Goal: Information Seeking & Learning: Learn about a topic

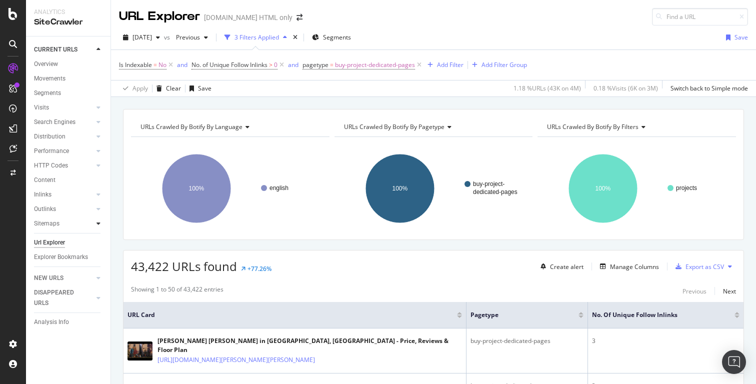
click at [100, 222] on div at bounding box center [98, 223] width 10 height 10
click at [62, 238] on div "Top Charts" at bounding box center [52, 238] width 29 height 10
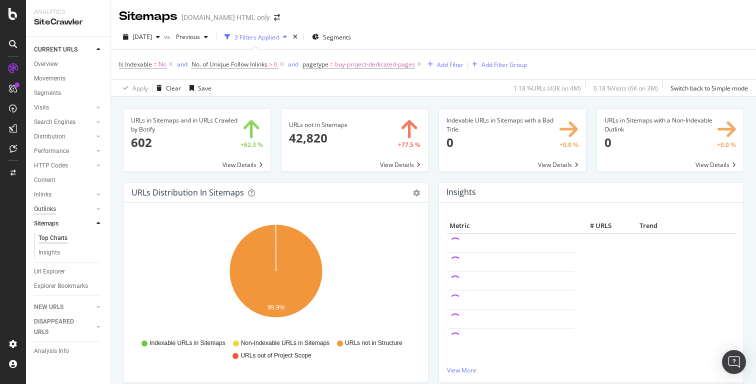
click at [51, 208] on div "Outlinks" at bounding box center [45, 209] width 22 height 10
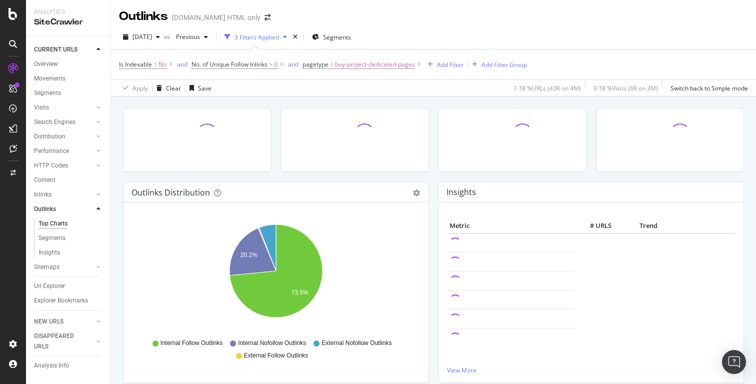
click at [98, 210] on icon at bounding box center [98, 209] width 4 height 6
click at [52, 225] on div "Sitemaps" at bounding box center [46, 223] width 25 height 10
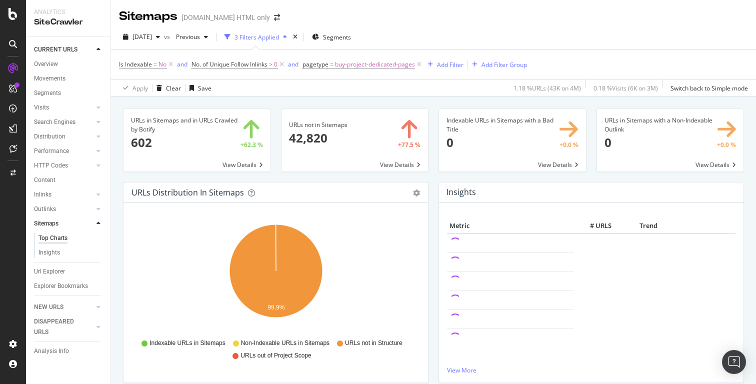
click at [59, 238] on div "Top Charts" at bounding box center [52, 238] width 29 height 10
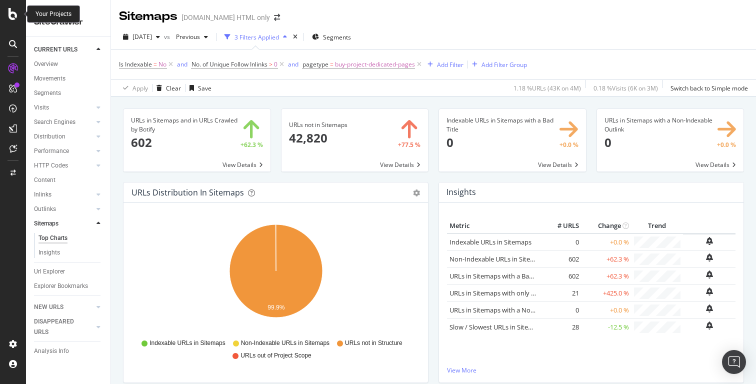
click at [17, 15] on div at bounding box center [13, 14] width 24 height 12
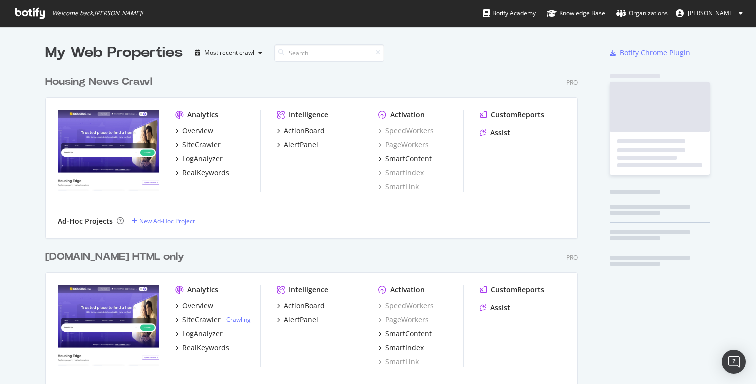
scroll to position [384, 756]
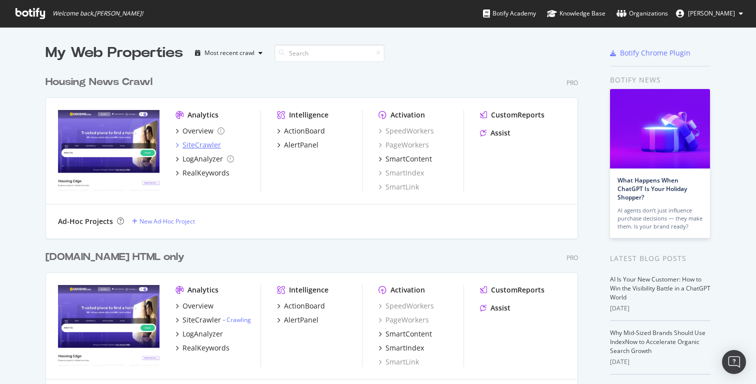
click at [204, 142] on div "SiteCrawler" at bounding box center [201, 145] width 38 height 10
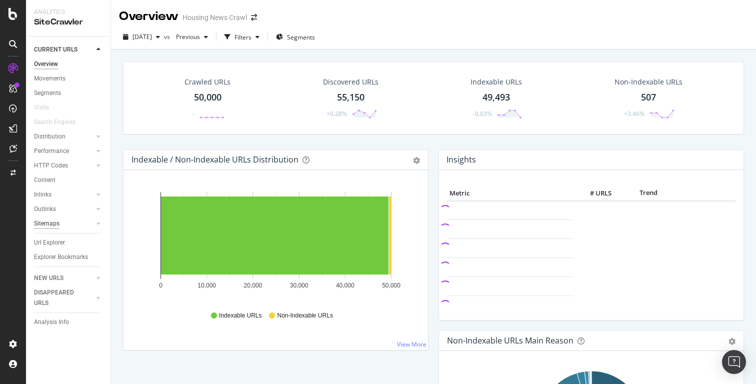
click at [46, 223] on div "Sitemaps" at bounding box center [46, 223] width 25 height 10
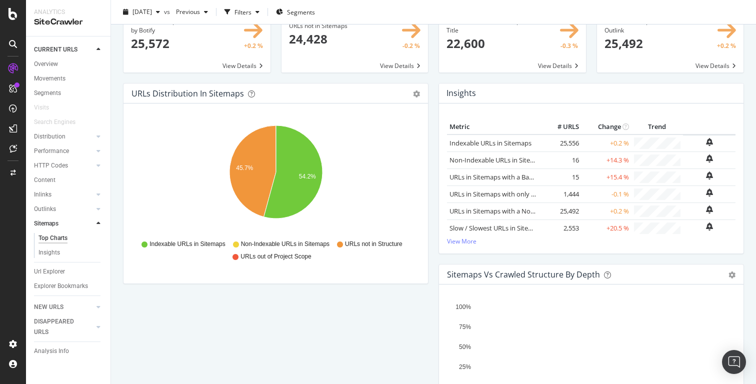
scroll to position [31, 0]
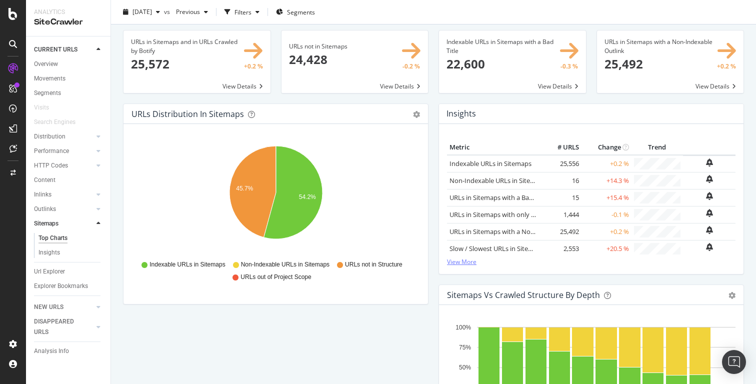
click at [456, 261] on link "View More" at bounding box center [591, 261] width 288 height 8
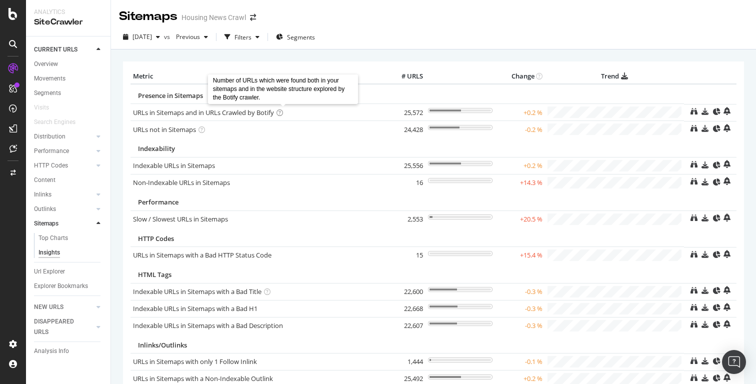
click at [281, 114] on icon at bounding box center [279, 112] width 6 height 6
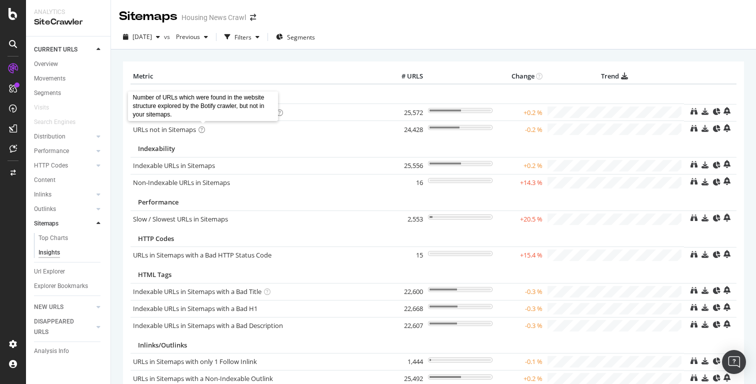
click at [200, 130] on icon at bounding box center [201, 129] width 6 height 6
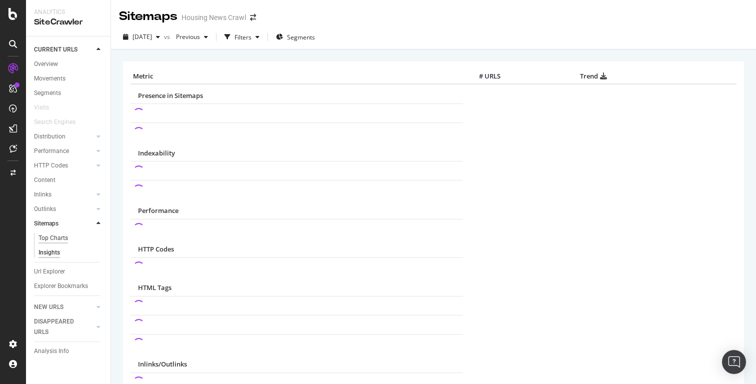
click at [55, 239] on div "Top Charts" at bounding box center [52, 238] width 29 height 10
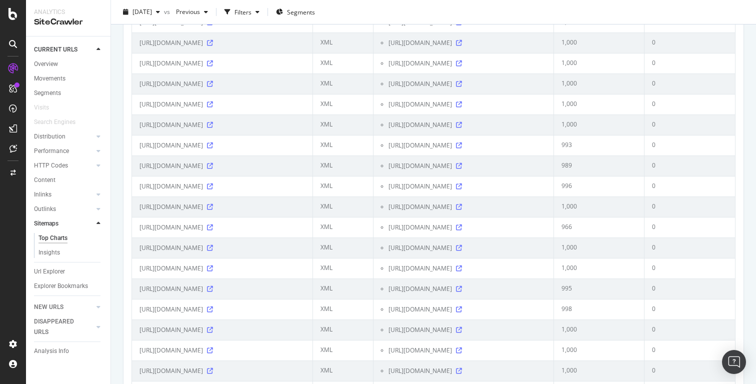
scroll to position [1319, 0]
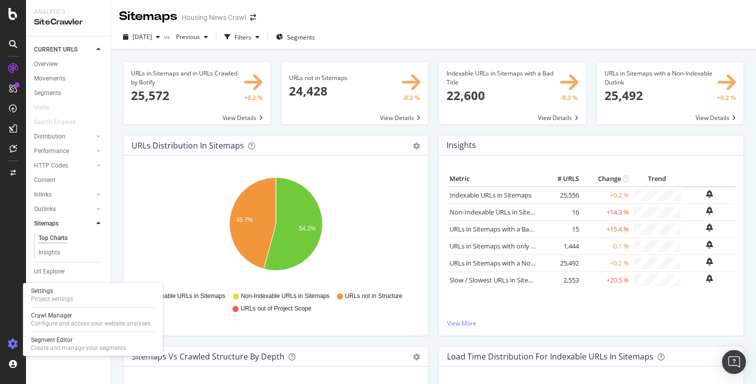
click at [11, 342] on icon at bounding box center [13, 344] width 10 height 10
click at [48, 297] on div "Project settings" at bounding box center [52, 299] width 42 height 8
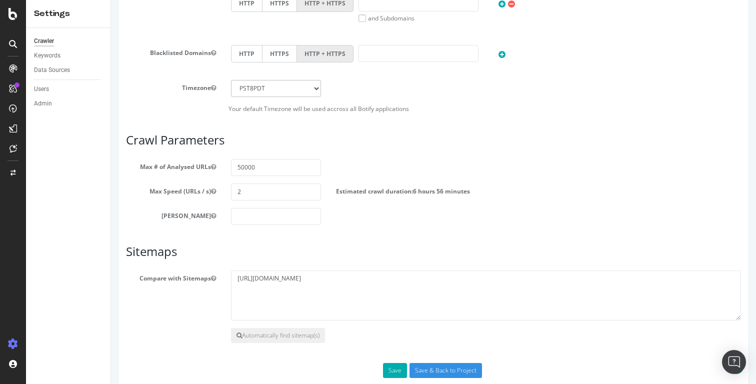
scroll to position [461, 0]
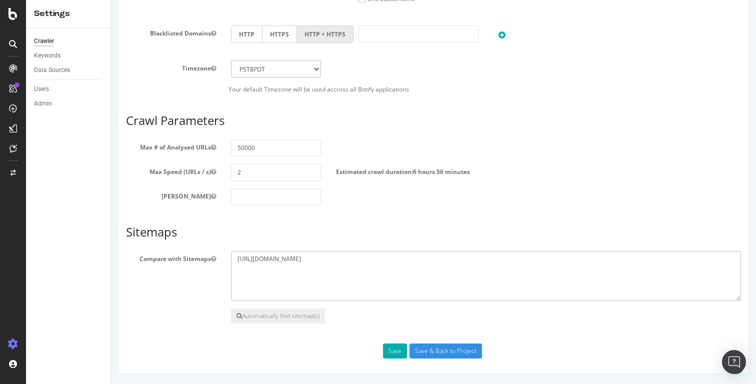
click at [251, 259] on textarea "https://housing.com/news/sitemap_index.xml" at bounding box center [486, 276] width 510 height 50
drag, startPoint x: 241, startPoint y: 259, endPoint x: 311, endPoint y: 258, distance: 70.5
click at [311, 258] on textarea "https://housing.com/news/sitemap_index.xml" at bounding box center [486, 276] width 510 height 50
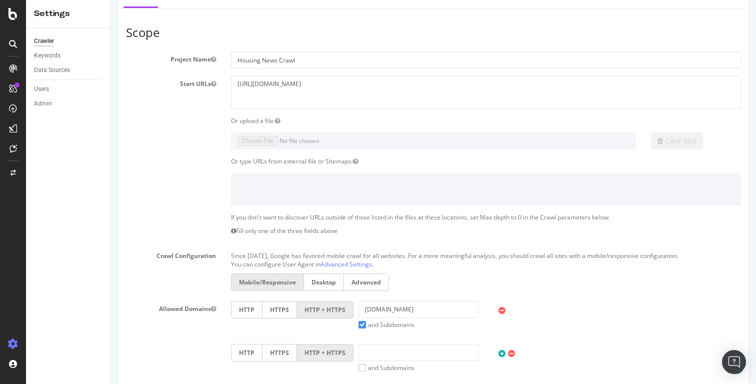
scroll to position [0, 0]
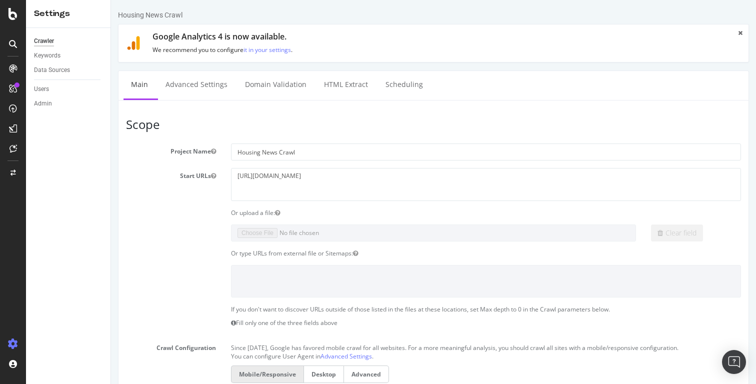
click at [9, 283] on div at bounding box center [13, 197] width 24 height 275
click at [13, 24] on div at bounding box center [13, 192] width 26 height 384
click at [13, 21] on div at bounding box center [13, 192] width 26 height 384
click at [13, 15] on icon at bounding box center [12, 14] width 9 height 12
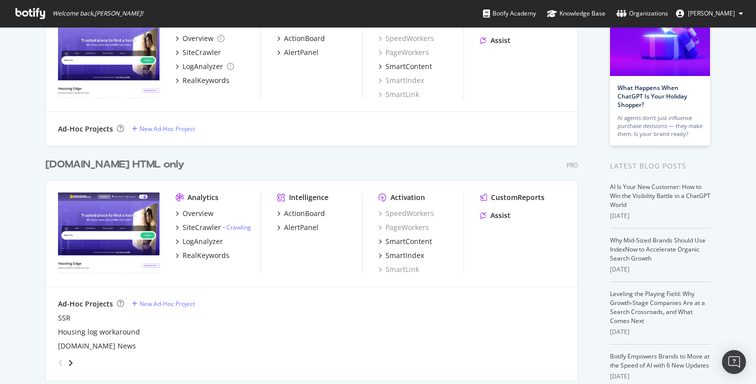
scroll to position [142, 0]
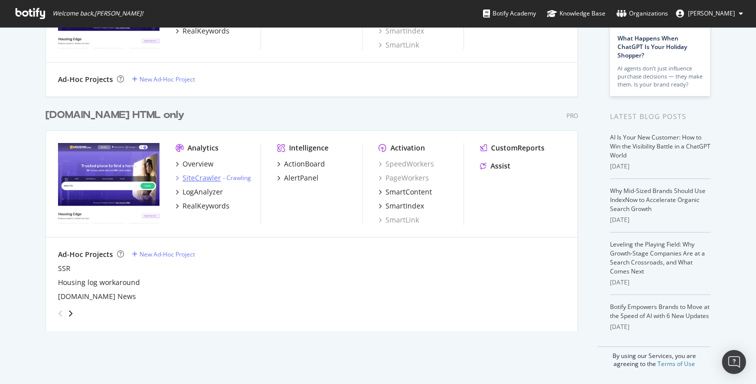
click at [211, 180] on div "SiteCrawler" at bounding box center [201, 178] width 38 height 10
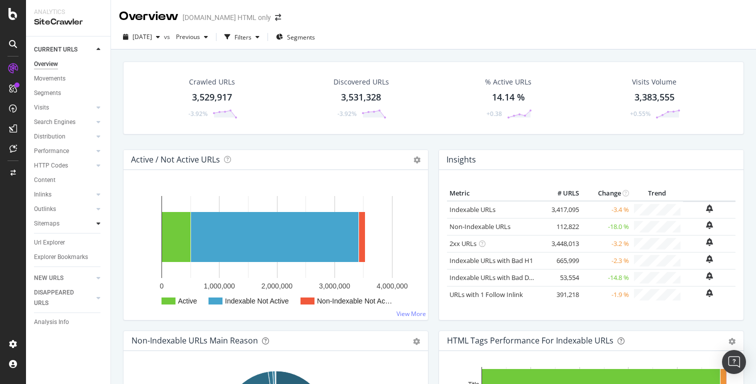
click at [95, 223] on div at bounding box center [98, 223] width 10 height 10
click at [52, 225] on div "Sitemaps" at bounding box center [46, 223] width 25 height 10
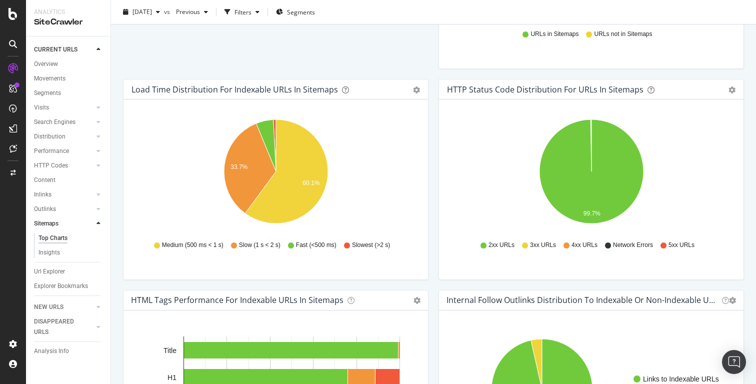
scroll to position [450, 0]
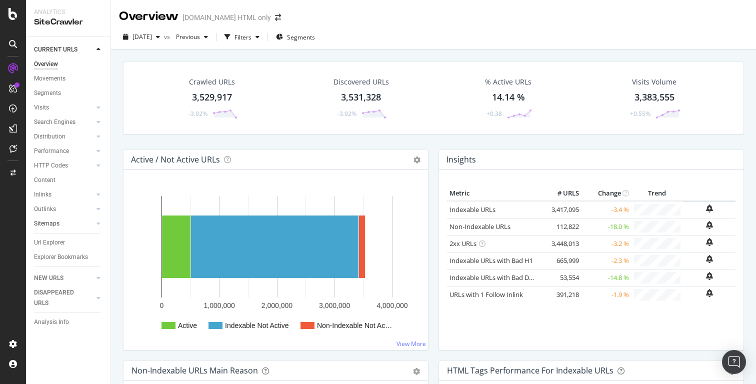
click at [62, 227] on link "Sitemaps" at bounding box center [63, 223] width 59 height 10
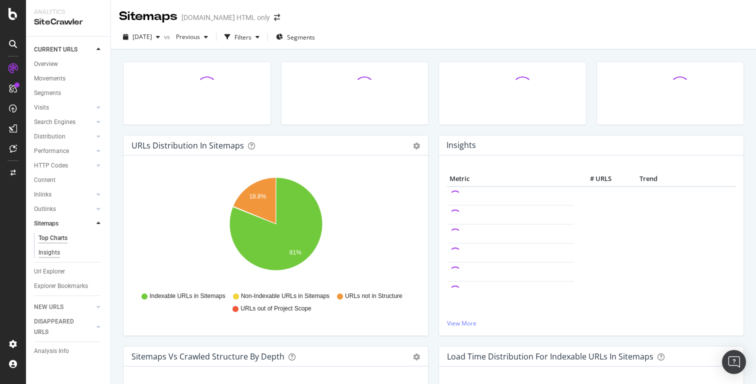
click at [57, 253] on div "Insights" at bounding box center [48, 252] width 21 height 10
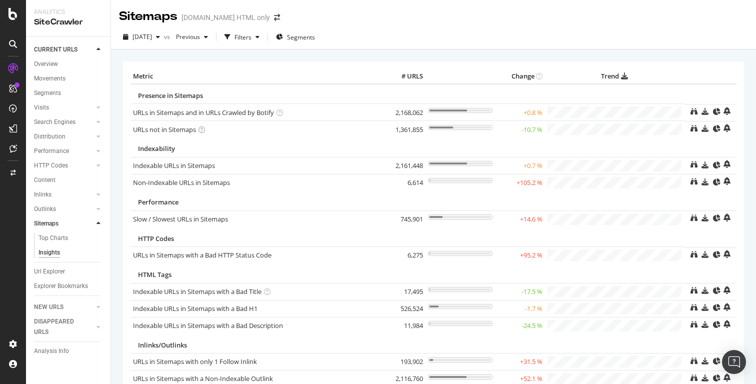
click at [204, 128] on icon at bounding box center [201, 129] width 6 height 6
click at [254, 143] on td "Indexability" at bounding box center [406, 146] width 553 height 19
click at [183, 128] on link "URLs not in Sitemaps" at bounding box center [164, 129] width 63 height 9
click at [51, 271] on div "Url Explorer" at bounding box center [49, 271] width 31 height 10
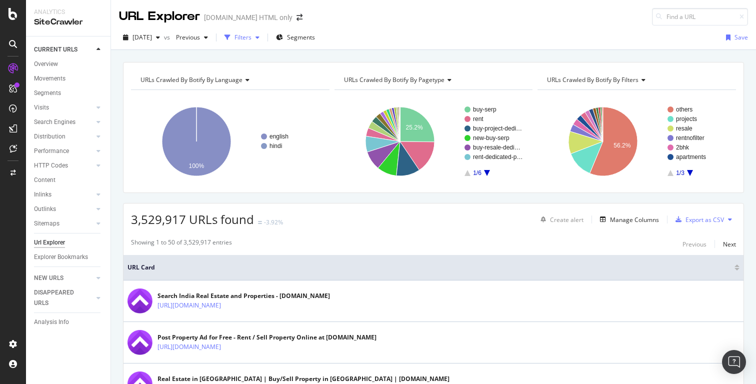
click at [263, 39] on div "button" at bounding box center [257, 37] width 12 height 6
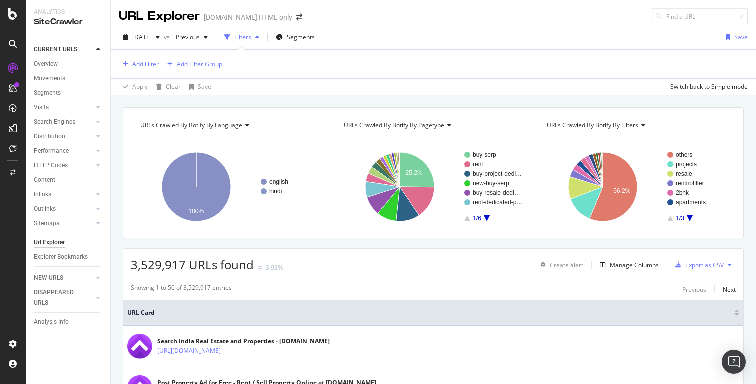
click at [152, 64] on div "Add Filter" at bounding box center [145, 64] width 26 height 8
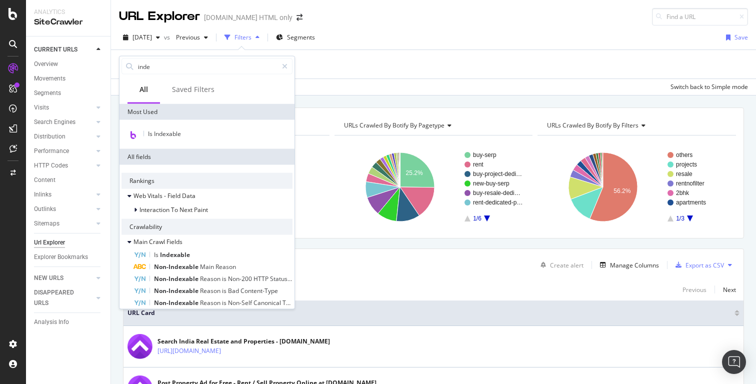
type input "inde"
click at [178, 127] on div "Is Indexable" at bounding box center [206, 134] width 175 height 29
click at [172, 130] on span "Is Indexable" at bounding box center [164, 133] width 33 height 8
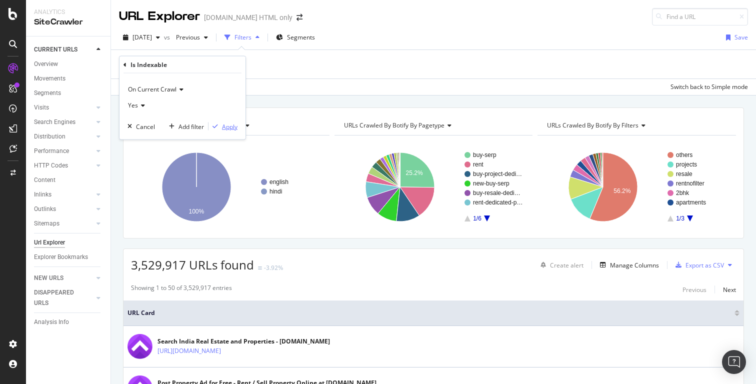
click at [226, 128] on div "Apply" at bounding box center [229, 126] width 15 height 8
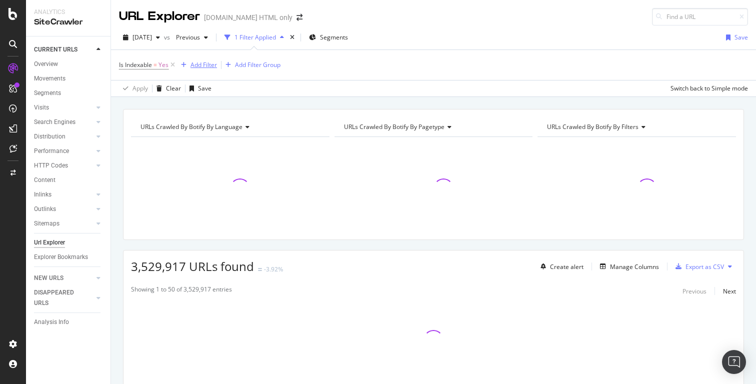
click at [206, 65] on div "Add Filter" at bounding box center [203, 64] width 26 height 8
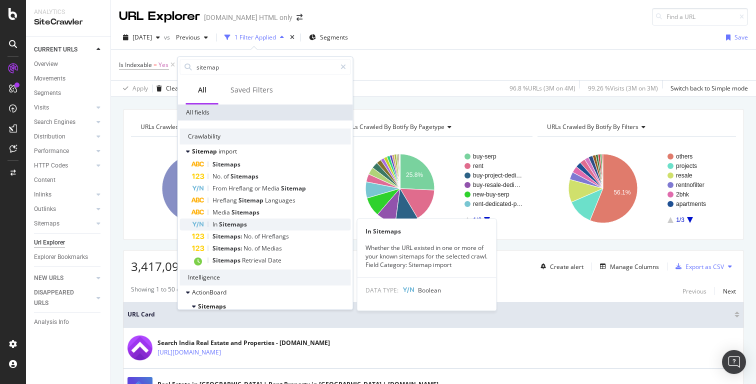
type input "sitemap"
click at [234, 226] on span "Sitemaps" at bounding box center [233, 224] width 28 height 8
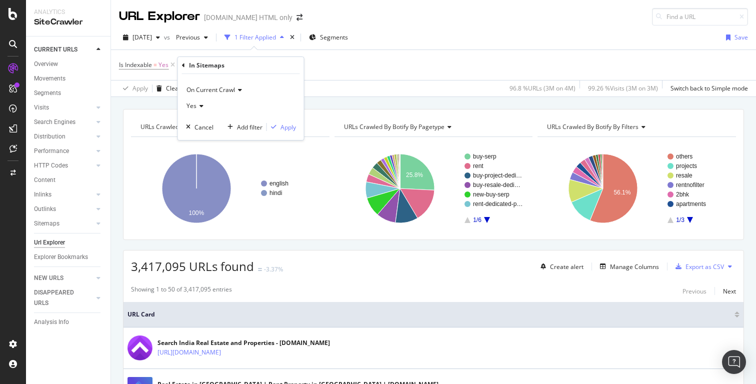
click at [202, 106] on icon at bounding box center [199, 106] width 7 height 6
click at [207, 136] on div "No" at bounding box center [241, 139] width 107 height 13
click at [286, 128] on div "Apply" at bounding box center [287, 127] width 15 height 8
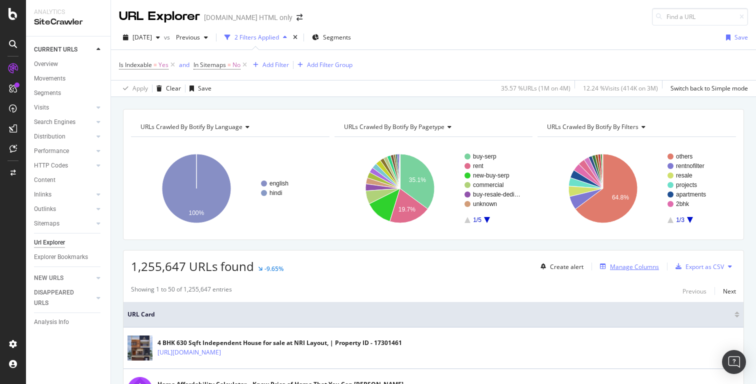
click at [626, 265] on div "Manage Columns" at bounding box center [634, 266] width 49 height 8
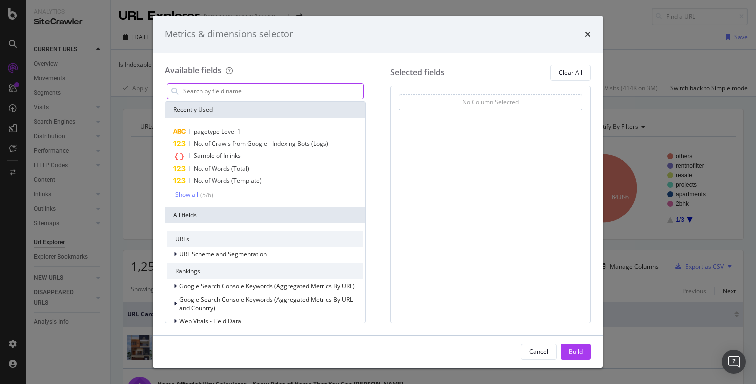
click at [251, 91] on input "modal" at bounding box center [272, 91] width 181 height 15
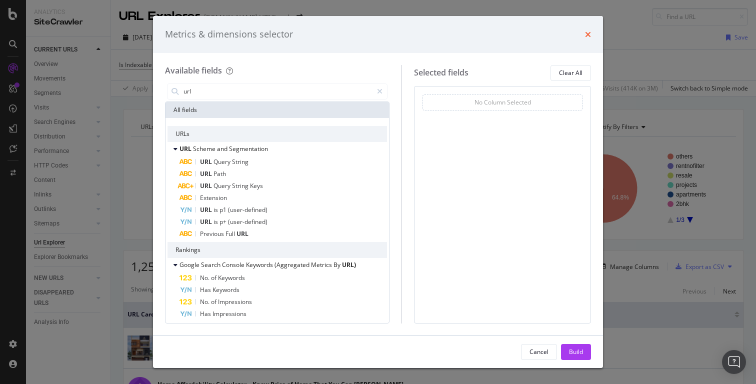
type input "url"
click at [586, 35] on icon "times" at bounding box center [588, 34] width 6 height 8
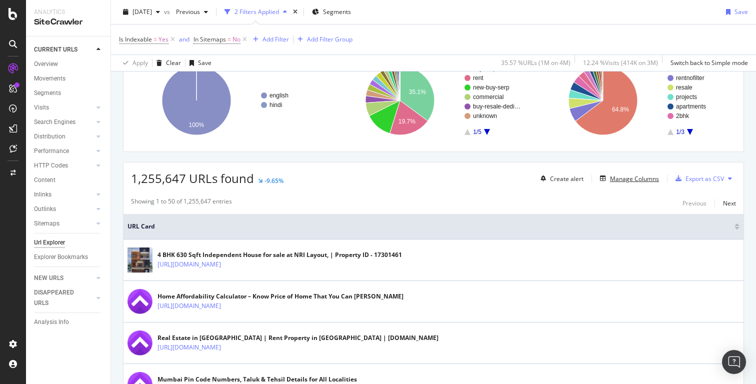
scroll to position [84, 0]
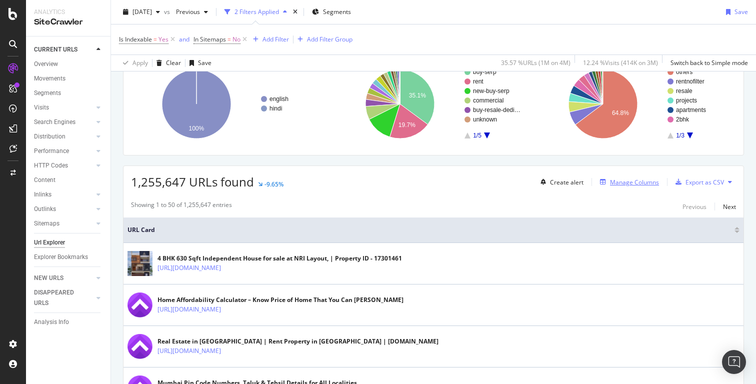
click at [621, 182] on div "Manage Columns" at bounding box center [634, 182] width 49 height 8
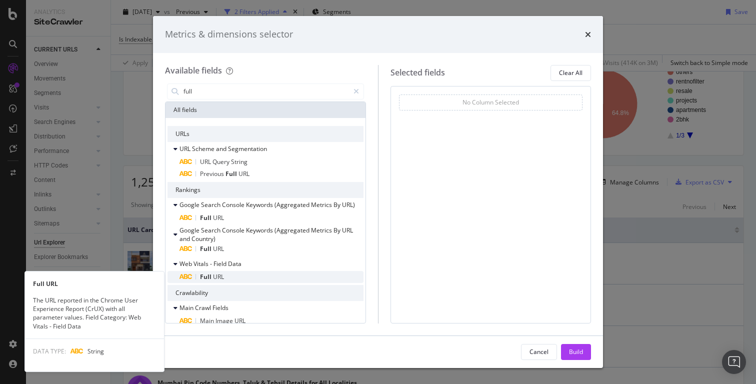
type input "full"
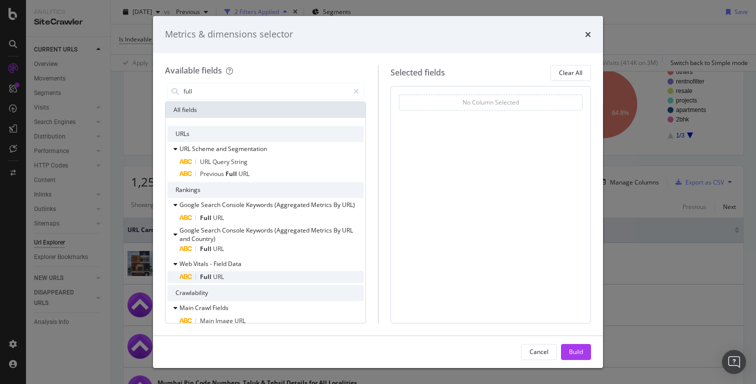
click at [263, 275] on div "Full URL" at bounding box center [271, 277] width 184 height 12
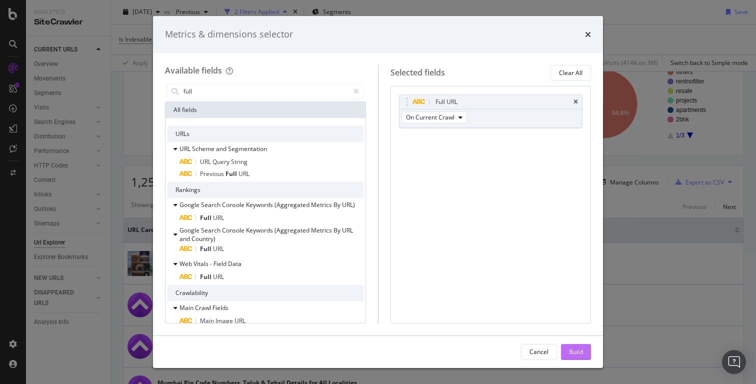
click at [579, 354] on div "Build" at bounding box center [576, 351] width 14 height 8
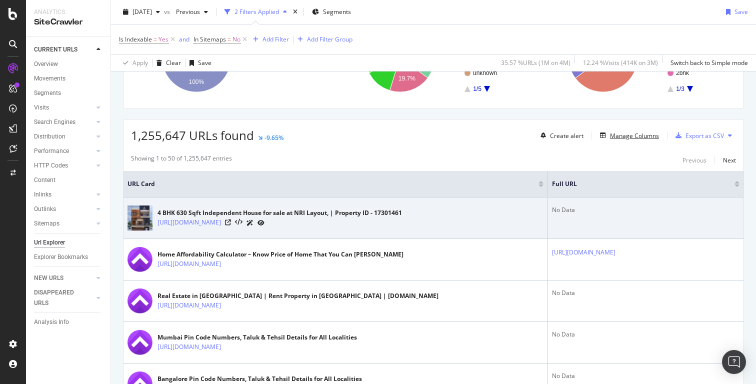
scroll to position [51, 0]
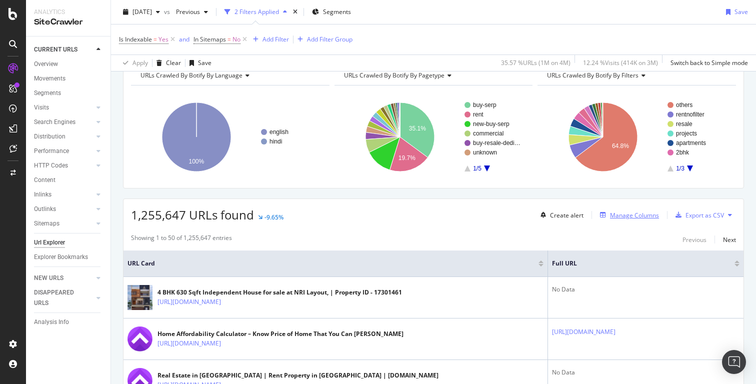
click at [632, 212] on div "Manage Columns" at bounding box center [634, 215] width 49 height 8
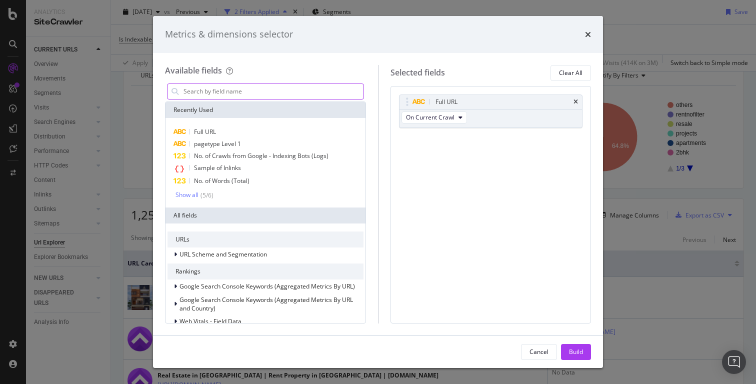
click at [266, 93] on input "modal" at bounding box center [272, 91] width 181 height 15
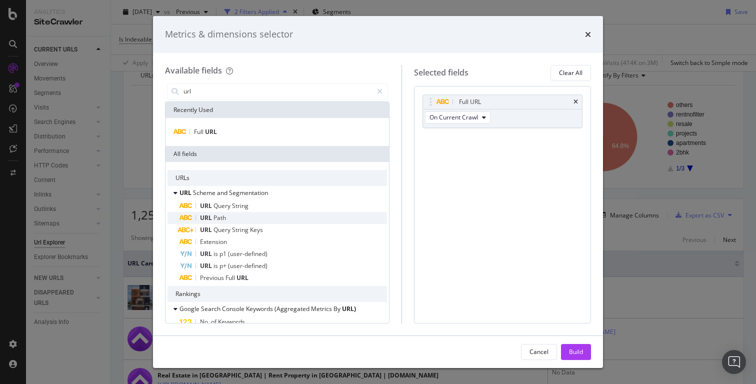
click at [251, 219] on div "URL Path" at bounding box center [282, 218] width 207 height 12
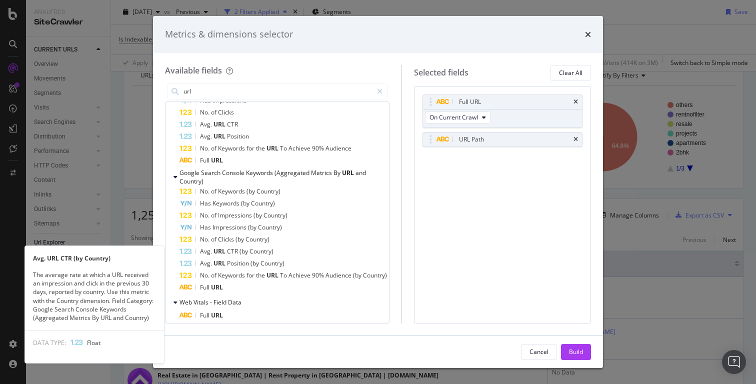
scroll to position [279, 0]
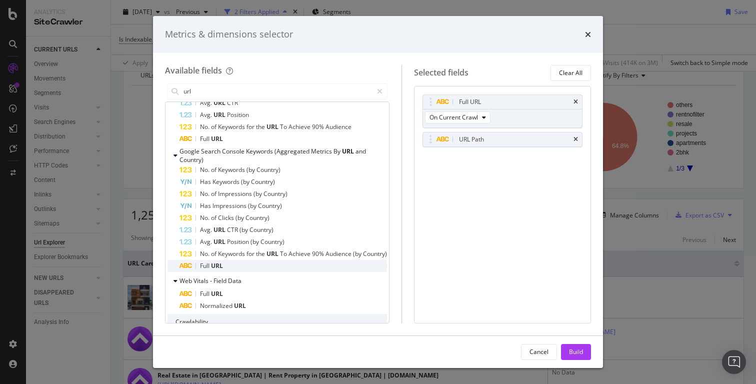
click at [233, 271] on div "Full URL" at bounding box center [282, 266] width 207 height 12
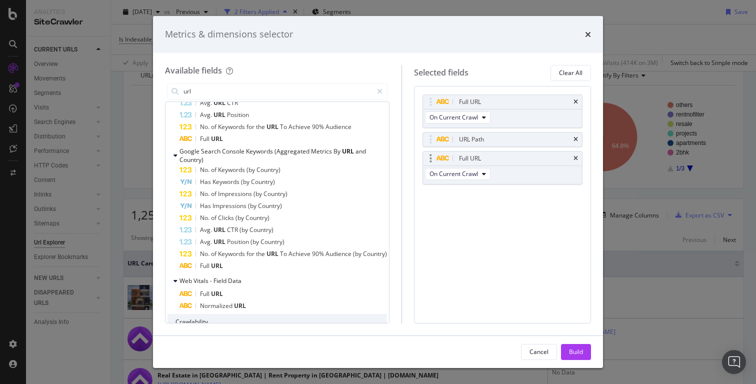
click at [580, 160] on div "Full URL" at bounding box center [502, 158] width 159 height 14
click at [577, 157] on icon "times" at bounding box center [575, 158] width 4 height 6
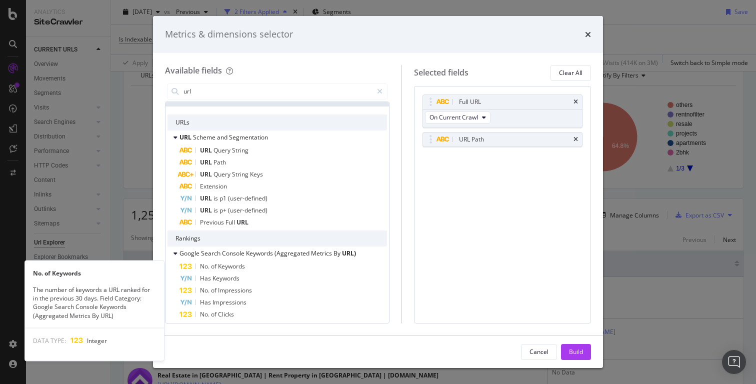
scroll to position [0, 0]
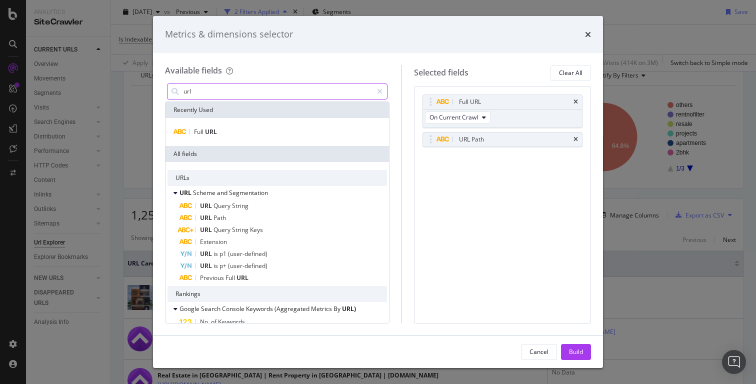
click at [211, 88] on input "url" at bounding box center [277, 91] width 190 height 15
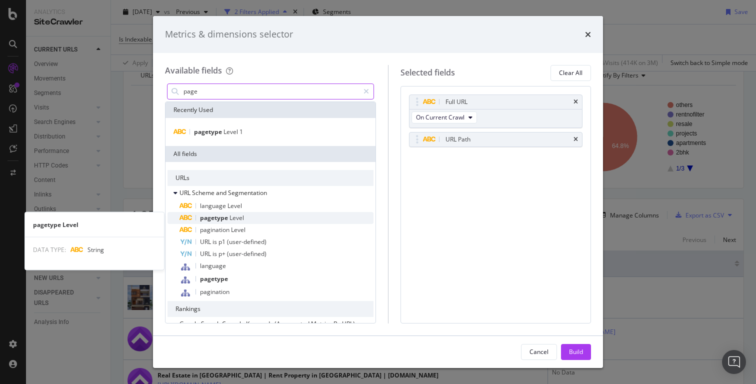
type input "page"
click at [211, 216] on span "pagetype" at bounding box center [214, 217] width 29 height 8
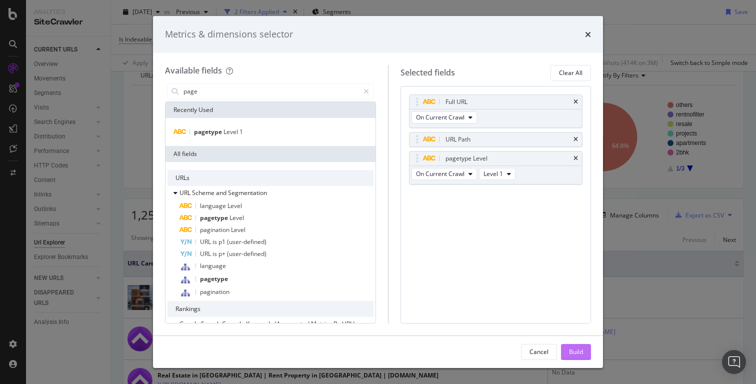
click at [573, 352] on div "Build" at bounding box center [576, 351] width 14 height 8
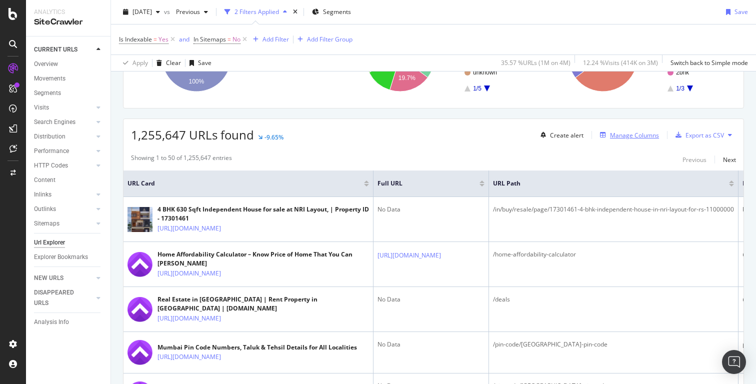
click at [631, 134] on div "Manage Columns" at bounding box center [634, 135] width 49 height 8
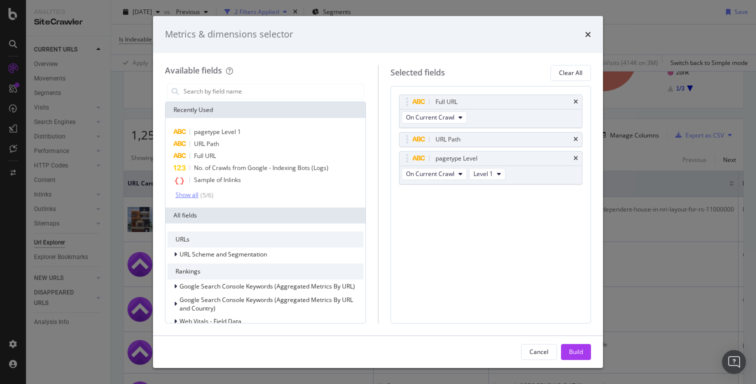
click at [189, 195] on div "Show all" at bounding box center [186, 194] width 23 height 7
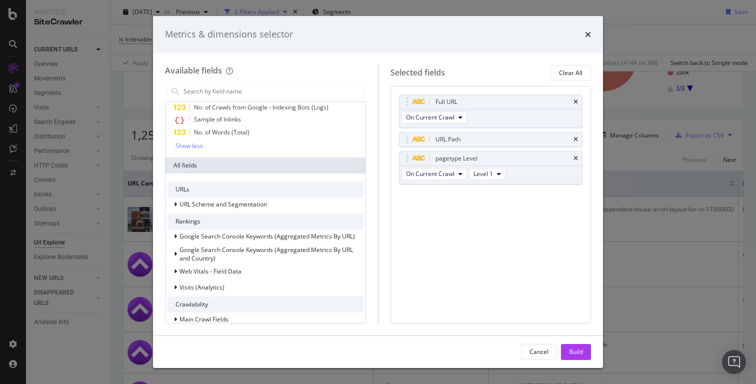
scroll to position [70, 0]
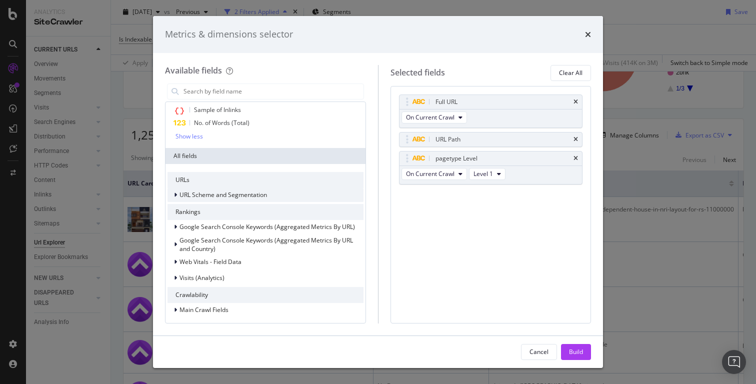
click at [176, 195] on icon "modal" at bounding box center [175, 195] width 3 height 6
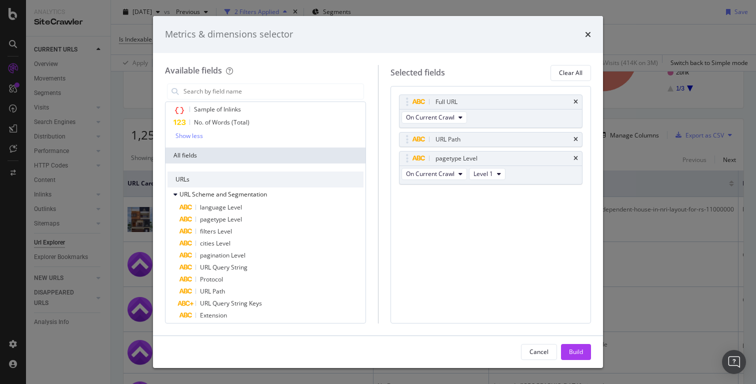
scroll to position [0, 0]
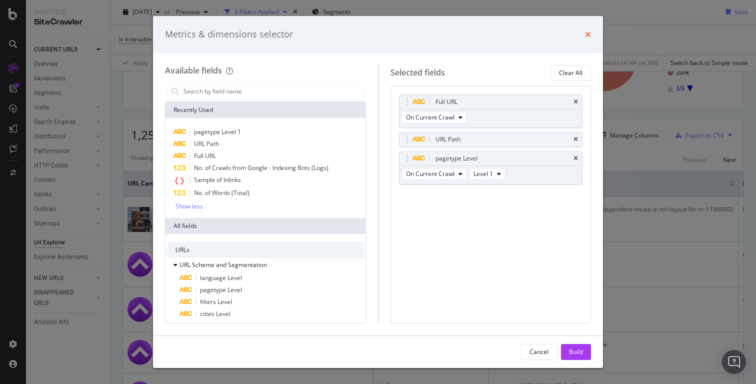
click at [585, 36] on icon "times" at bounding box center [588, 34] width 6 height 8
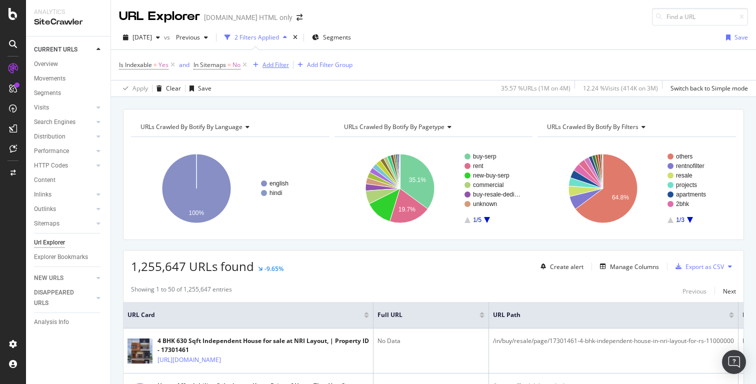
click at [275, 64] on div "Add Filter" at bounding box center [275, 64] width 26 height 8
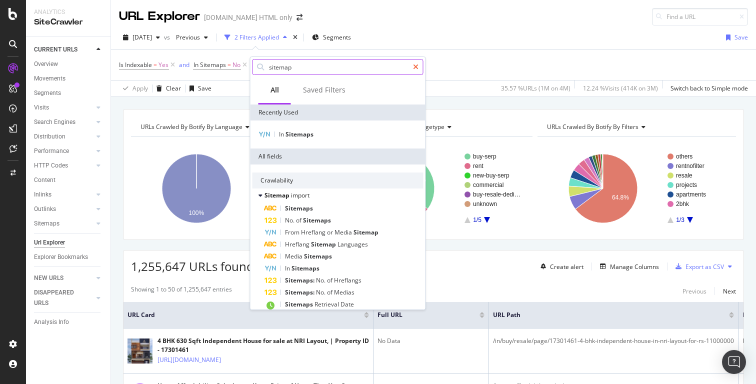
click at [414, 67] on icon at bounding box center [415, 66] width 5 height 7
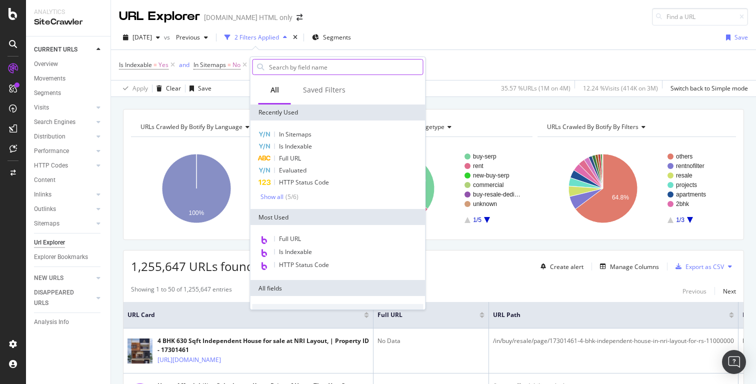
click at [459, 17] on div "URL Explorer Housing.com HTML only" at bounding box center [433, 12] width 645 height 25
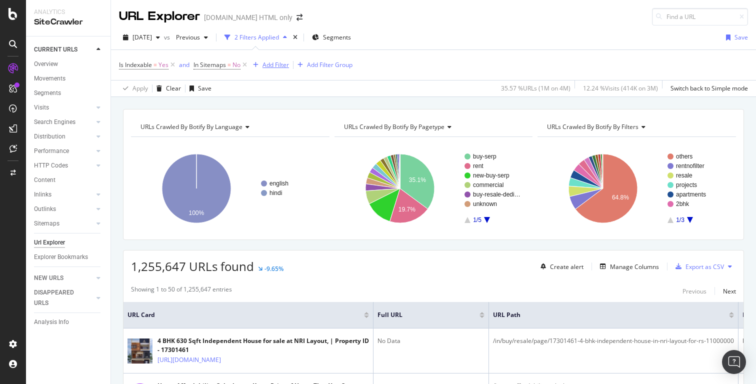
click at [282, 61] on div "Add Filter" at bounding box center [275, 64] width 26 height 8
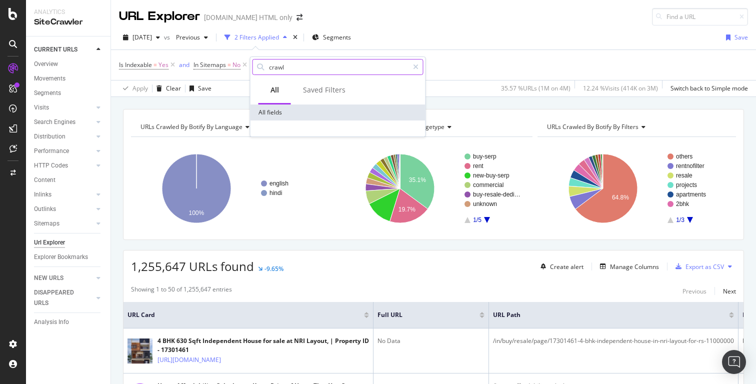
type input "crawl"
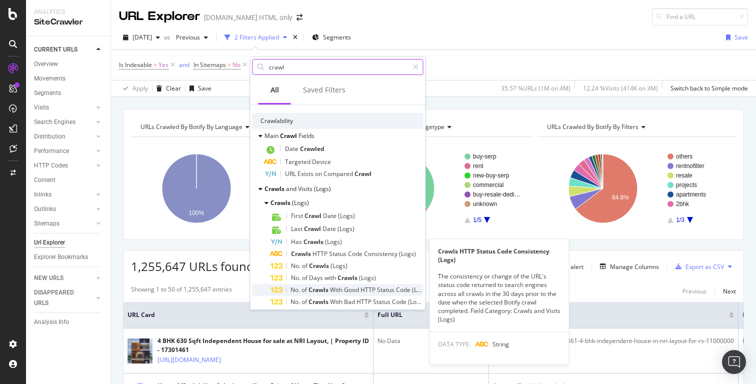
scroll to position [66, 0]
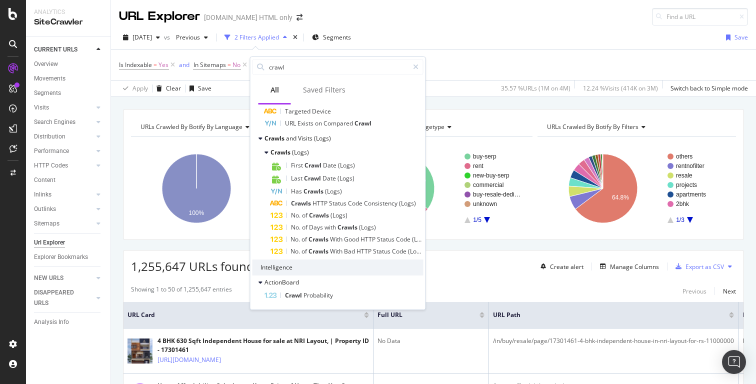
click at [502, 55] on div "Is Indexable = Yes and In Sitemaps = No Add Filter Add Filter Group" at bounding box center [433, 65] width 629 height 30
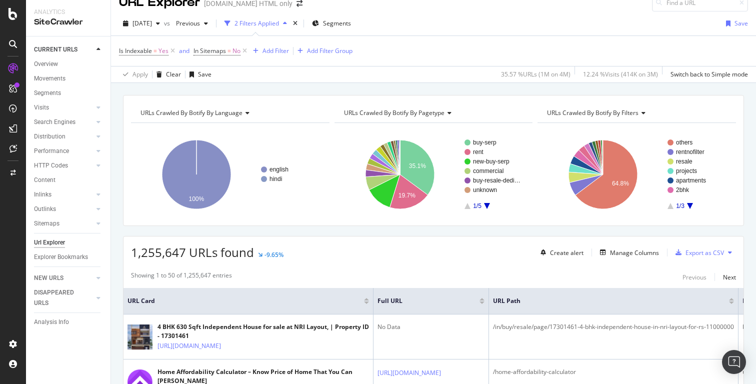
scroll to position [22, 0]
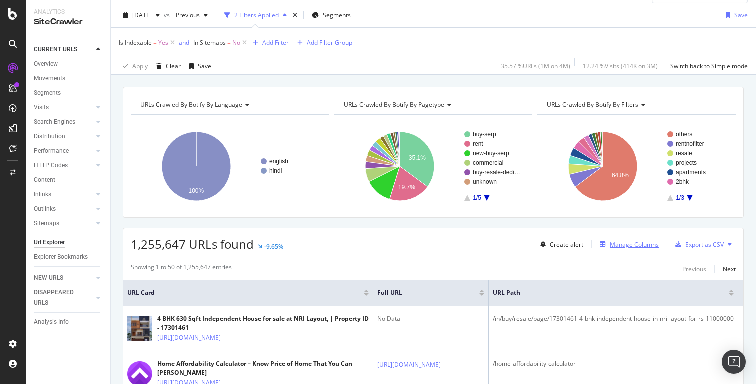
click at [625, 245] on div "Manage Columns" at bounding box center [634, 244] width 49 height 8
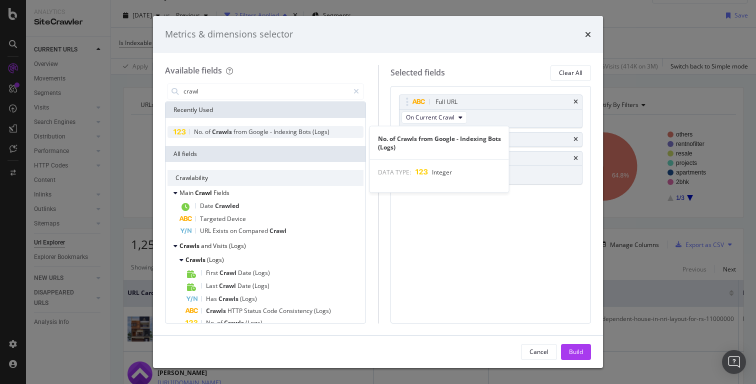
type input "crawl"
click at [262, 130] on span "Google" at bounding box center [258, 131] width 21 height 8
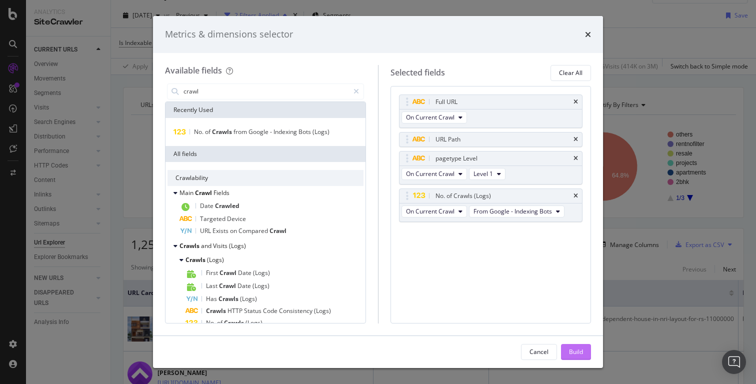
click at [571, 351] on div "Build" at bounding box center [576, 351] width 14 height 8
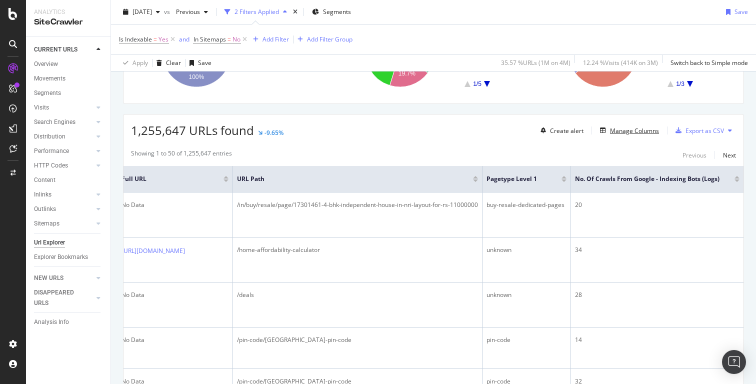
scroll to position [147, 0]
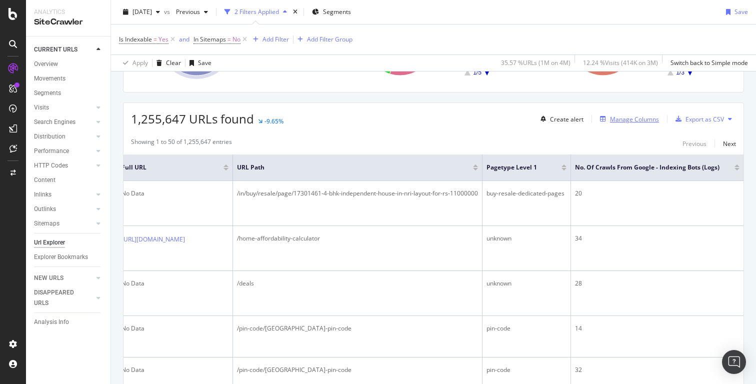
click at [629, 120] on div "Manage Columns" at bounding box center [634, 119] width 49 height 8
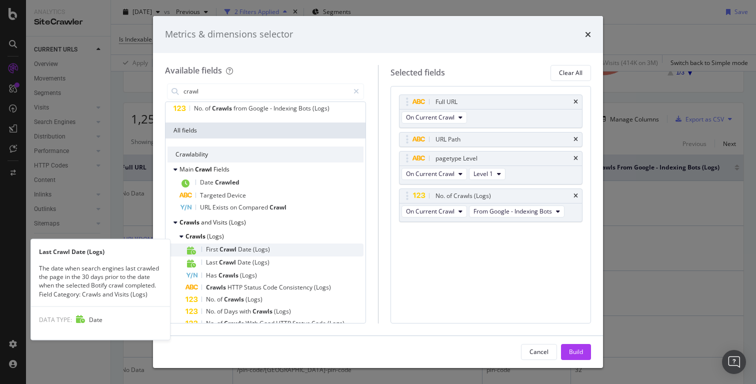
scroll to position [148, 0]
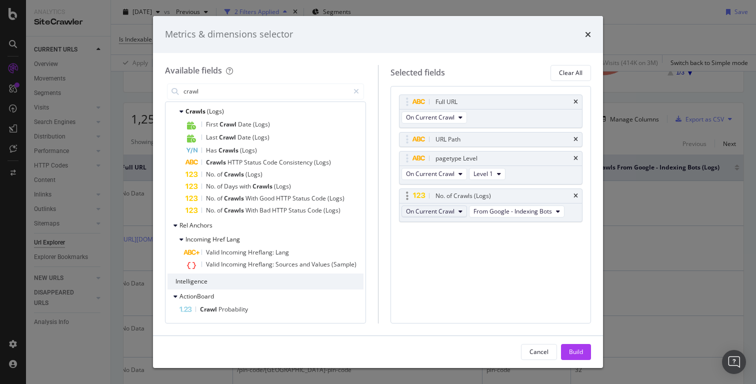
type input "crawl"
click at [458, 214] on icon "modal" at bounding box center [460, 211] width 4 height 6
click at [505, 259] on div "Full URL On Current Crawl URL Path pagetype Level On Current Crawl Level 1 No. …" at bounding box center [490, 204] width 201 height 237
click at [533, 208] on span "From Google - Indexing Bots" at bounding box center [512, 211] width 78 height 8
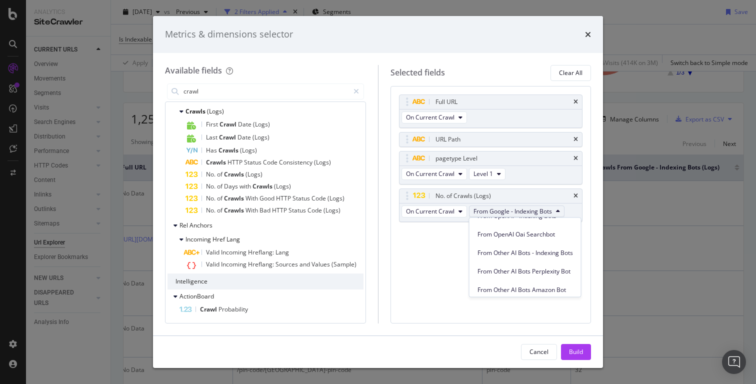
scroll to position [202, 0]
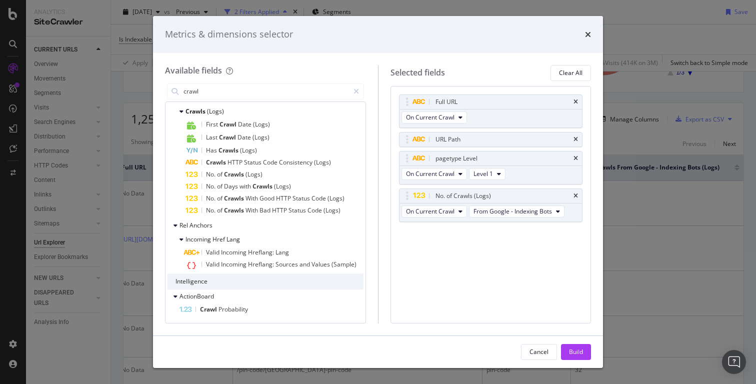
click at [442, 268] on div "Full URL On Current Crawl URL Path pagetype Level On Current Crawl Level 1 No. …" at bounding box center [490, 204] width 201 height 237
click at [589, 34] on icon "times" at bounding box center [588, 34] width 6 height 8
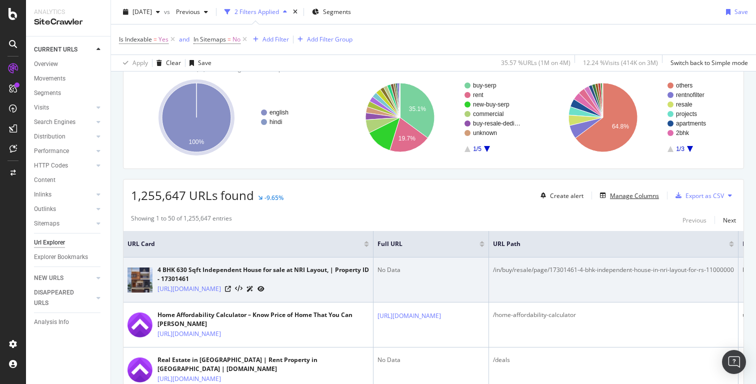
scroll to position [0, 0]
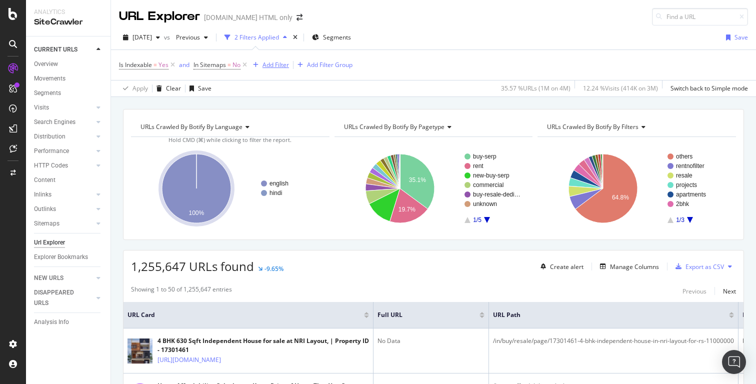
click at [278, 65] on div "Add Filter" at bounding box center [275, 64] width 26 height 8
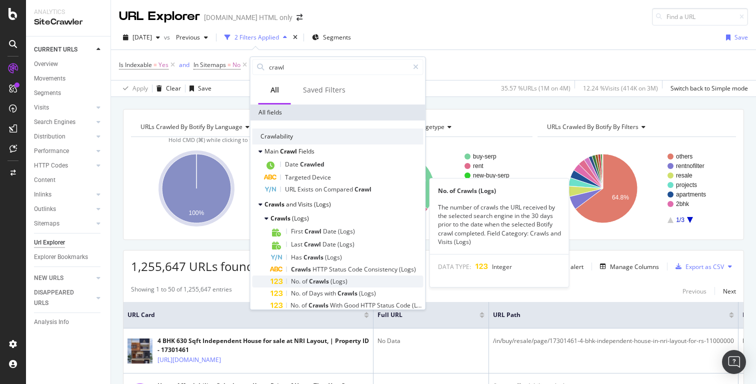
click at [336, 278] on span "(Logs)" at bounding box center [338, 281] width 17 height 8
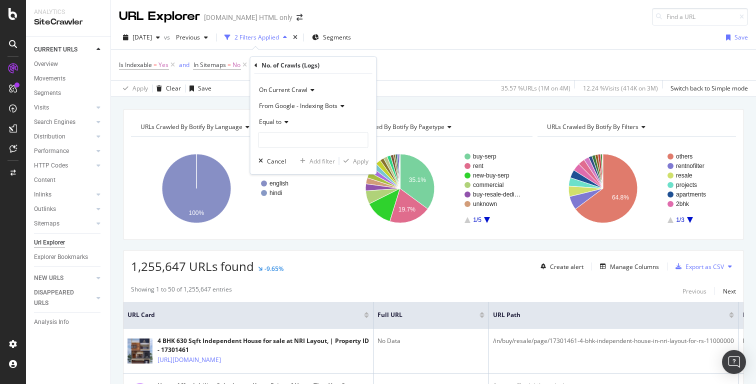
click at [286, 122] on icon at bounding box center [284, 122] width 7 height 6
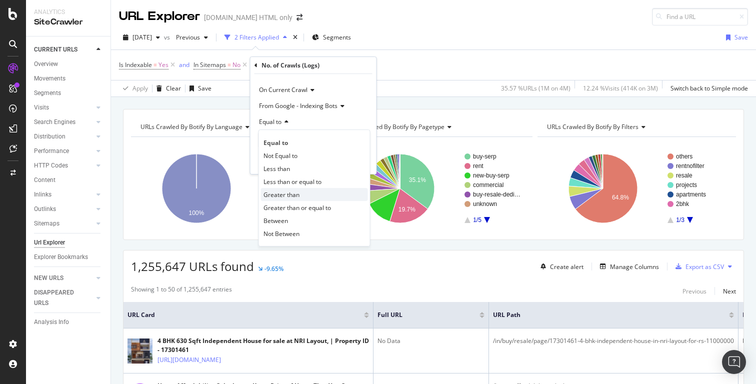
click at [293, 191] on span "Greater than" at bounding box center [281, 194] width 36 height 8
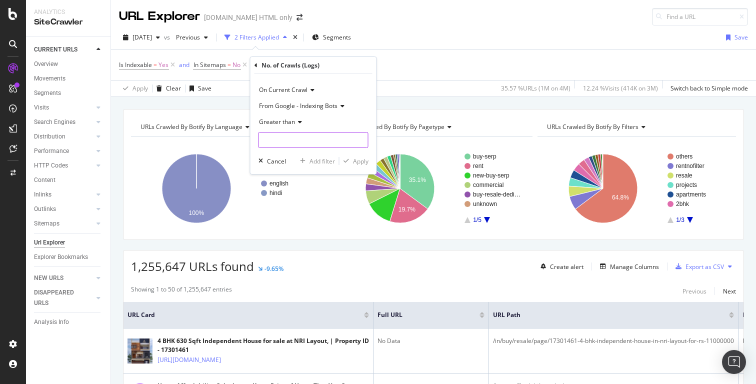
click at [292, 141] on input "number" at bounding box center [313, 140] width 110 height 16
type input "0"
click at [359, 162] on div "Apply" at bounding box center [360, 161] width 15 height 8
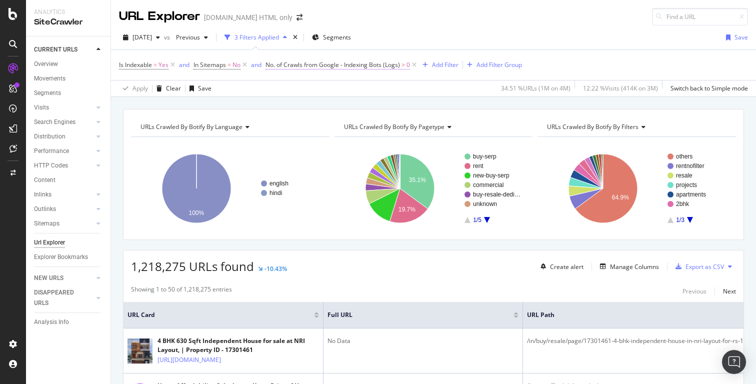
click at [400, 65] on span "No. of Crawls from Google - Indexing Bots (Logs)" at bounding box center [332, 64] width 134 height 8
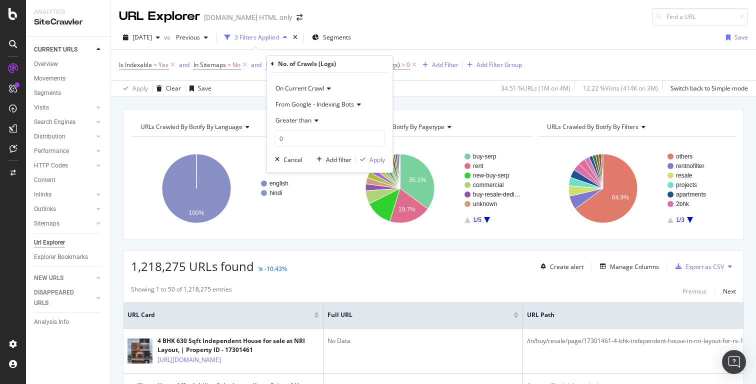
click at [423, 42] on div "2025 Aug. 7th vs Previous 3 Filters Applied Segments Save" at bounding box center [433, 39] width 645 height 20
click at [415, 65] on icon at bounding box center [414, 65] width 8 height 10
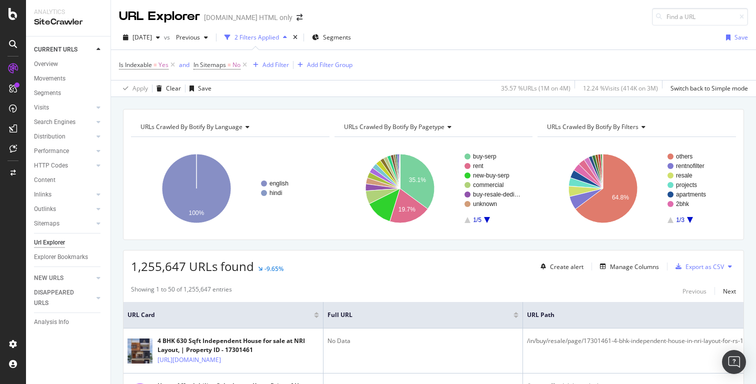
scroll to position [37, 0]
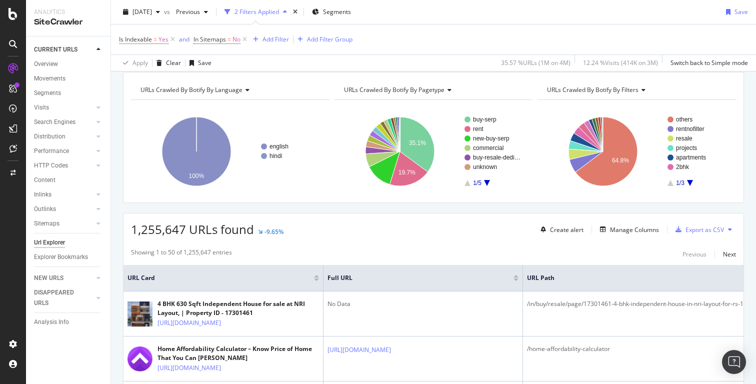
click at [730, 229] on icon at bounding box center [730, 229] width 4 height 6
click at [653, 251] on div "Showing 1 to 50 of 1,255,647 entries Previous Next" at bounding box center [433, 254] width 620 height 12
click at [707, 232] on div "Export as CSV" at bounding box center [704, 229] width 38 height 8
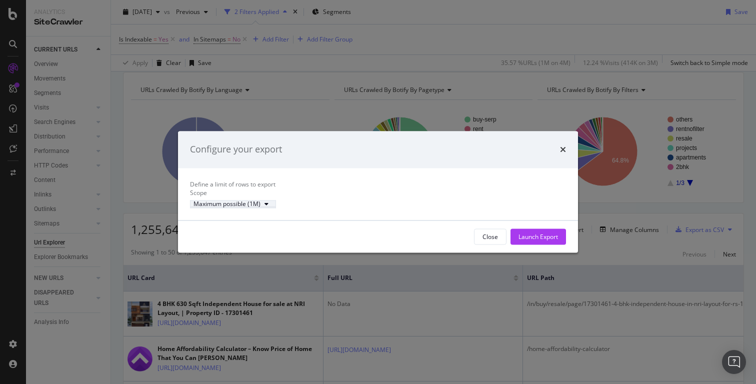
click at [268, 207] on icon "modal" at bounding box center [266, 204] width 4 height 6
click at [342, 196] on div "Define a limit of rows to export Scope Maximum possible (1M)" at bounding box center [378, 194] width 376 height 28
click at [562, 145] on icon "times" at bounding box center [563, 149] width 6 height 8
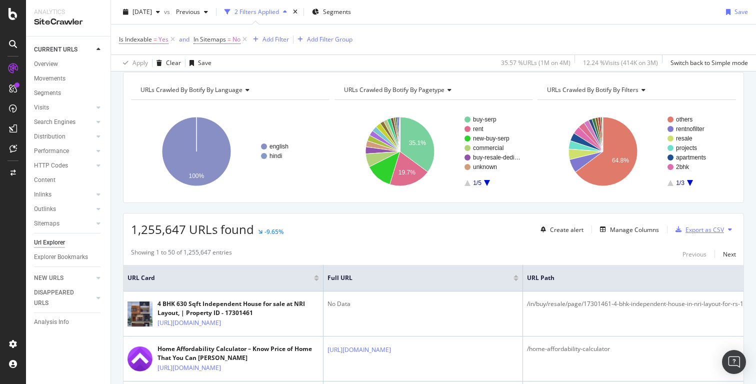
click at [694, 227] on div "Export as CSV" at bounding box center [704, 229] width 38 height 8
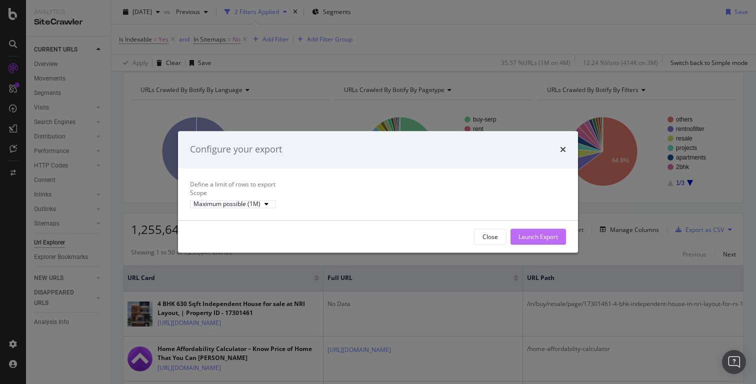
click at [530, 241] on div "Launch Export" at bounding box center [537, 236] width 39 height 8
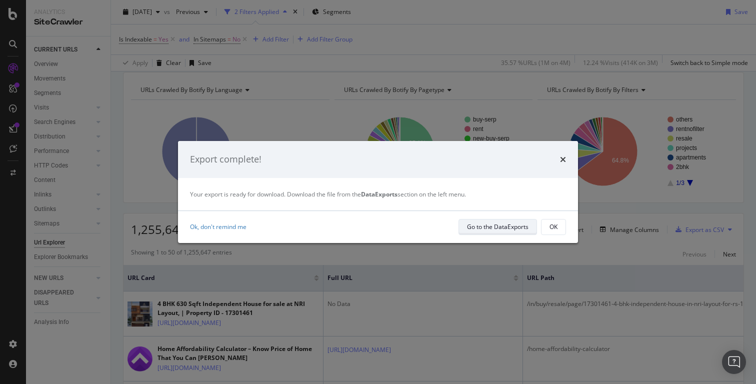
click at [495, 228] on div "Go to the DataExports" at bounding box center [497, 226] width 61 height 8
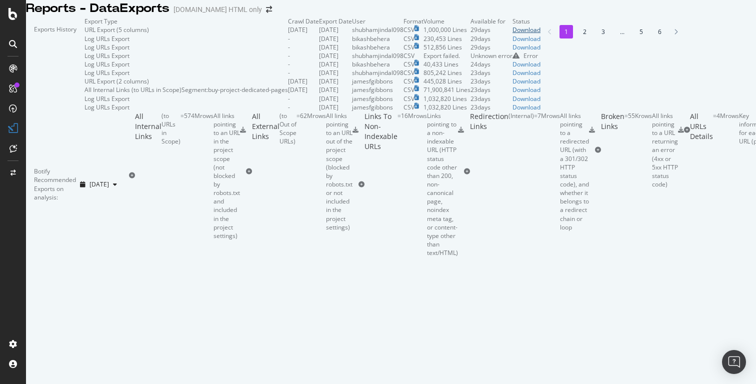
click at [540, 34] on div "Download" at bounding box center [526, 29] width 28 height 8
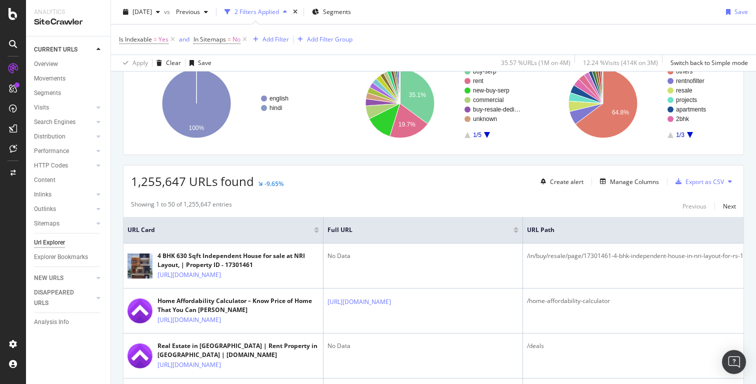
scroll to position [91, 0]
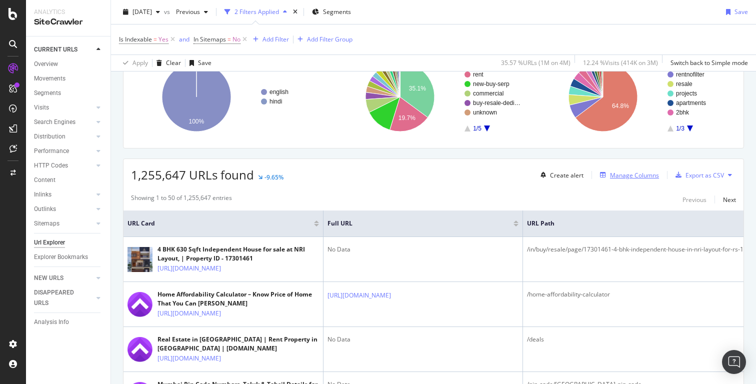
click at [637, 177] on div "Manage Columns" at bounding box center [634, 175] width 49 height 8
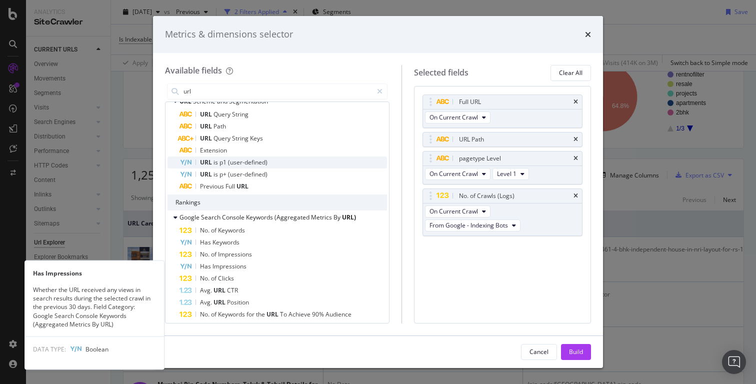
scroll to position [0, 0]
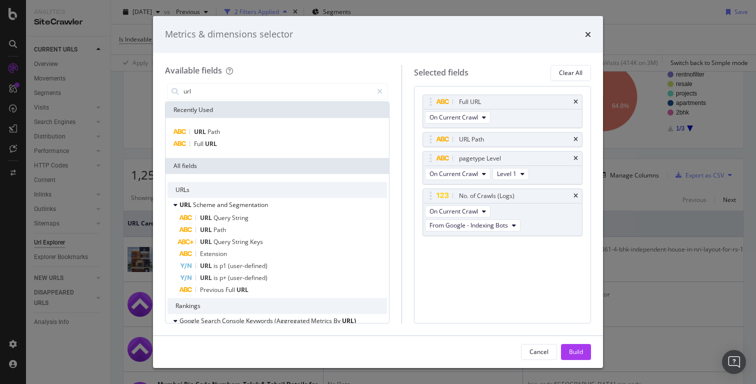
type input "url"
click at [592, 32] on div "Metrics & dimensions selector" at bounding box center [378, 34] width 450 height 37
click at [586, 33] on icon "times" at bounding box center [588, 34] width 6 height 8
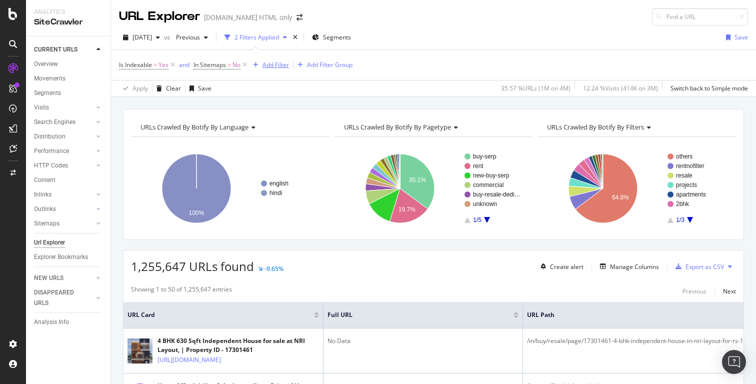
click at [276, 62] on div "Add Filter" at bounding box center [275, 64] width 26 height 8
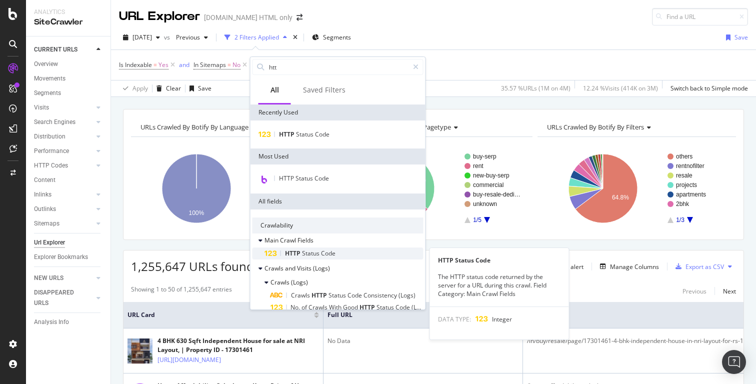
type input "htt"
click at [311, 251] on span "Status" at bounding box center [311, 253] width 19 height 8
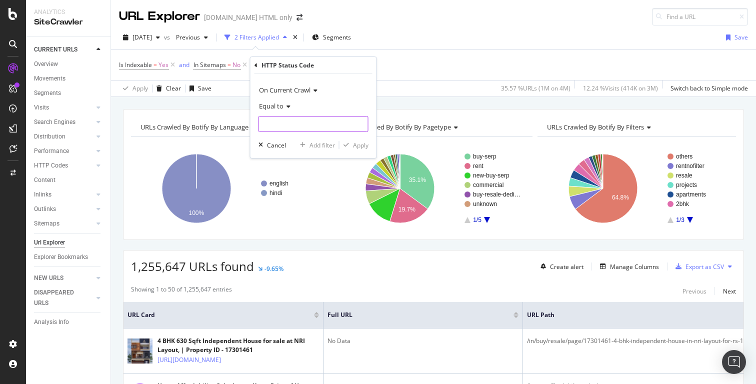
click at [303, 123] on input "number" at bounding box center [313, 124] width 110 height 16
click at [288, 107] on icon at bounding box center [286, 106] width 7 height 6
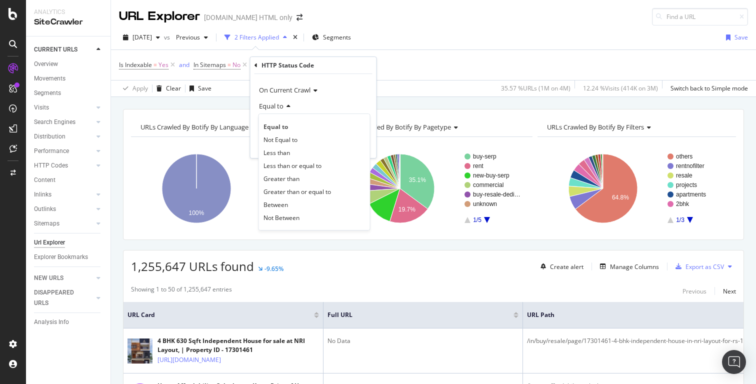
click at [309, 107] on div "Equal to" at bounding box center [313, 106] width 110 height 16
click at [286, 106] on icon at bounding box center [286, 106] width 7 height 6
click at [289, 127] on div "Equal to" at bounding box center [314, 126] width 107 height 13
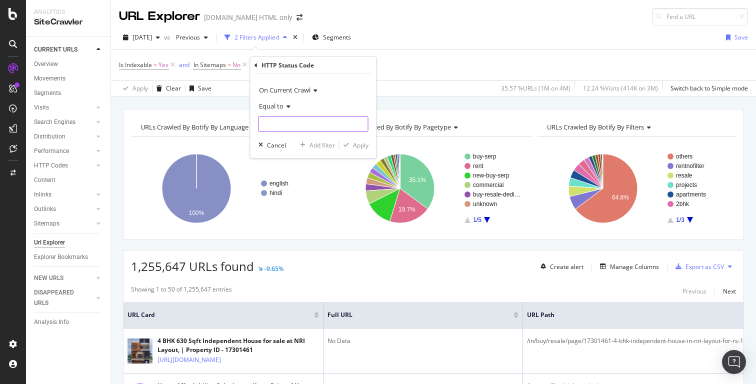
click at [274, 125] on input "number" at bounding box center [313, 124] width 110 height 16
click at [278, 133] on span "200" at bounding box center [291, 137] width 61 height 8
type input "200"
click at [354, 143] on div "Apply" at bounding box center [360, 145] width 15 height 8
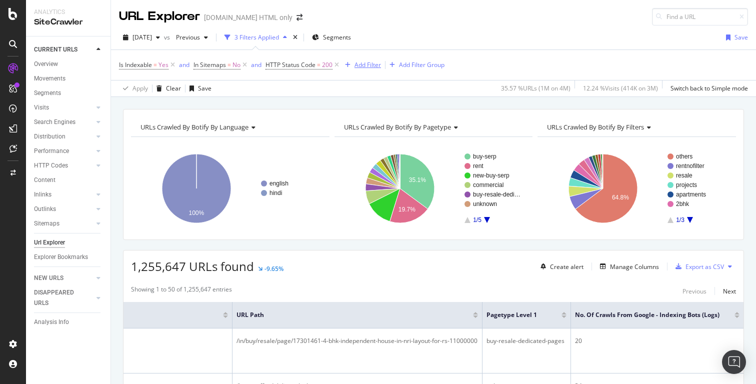
click at [374, 65] on div "Add Filter" at bounding box center [367, 64] width 26 height 8
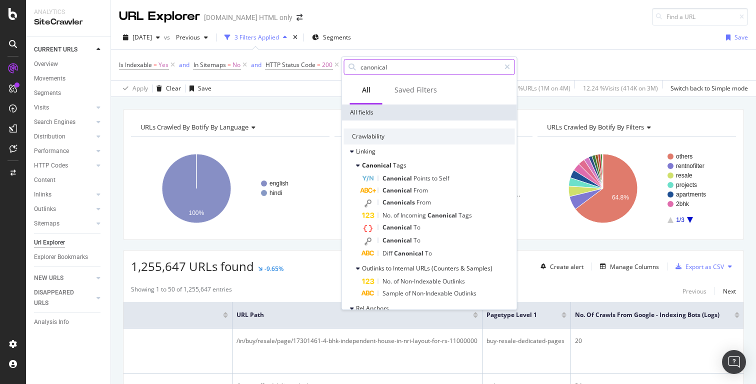
click at [412, 68] on input "canonical" at bounding box center [429, 66] width 140 height 15
type input "canonical url"
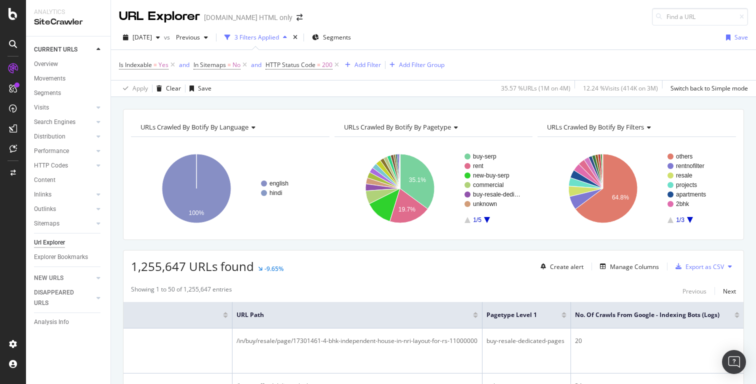
click at [470, 33] on div "2025 Aug. 7th vs Previous 3 Filters Applied Segments Save" at bounding box center [433, 39] width 645 height 20
click at [629, 263] on div "Manage Columns" at bounding box center [634, 266] width 49 height 8
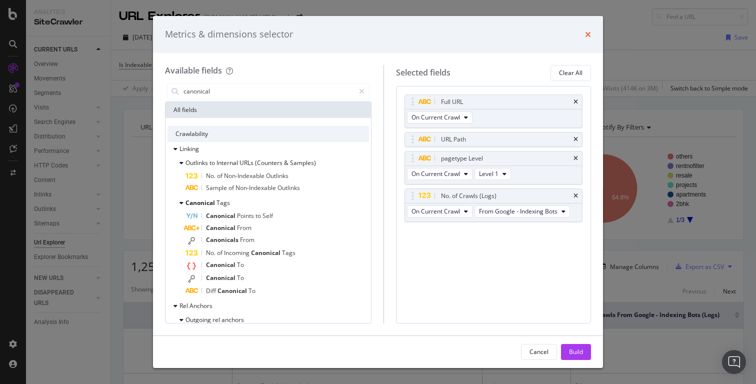
type input "canonical"
click at [586, 34] on icon "times" at bounding box center [588, 34] width 6 height 8
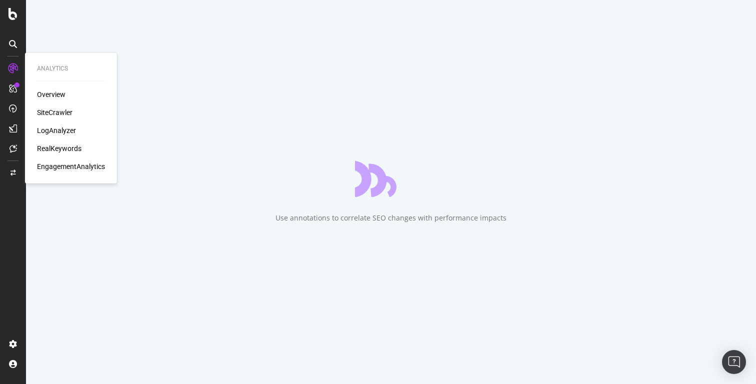
click at [57, 132] on div "LogAnalyzer" at bounding box center [56, 130] width 39 height 10
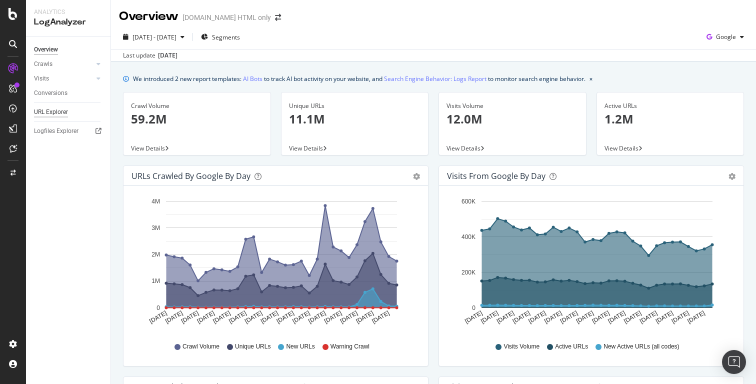
click at [55, 113] on div "URL Explorer" at bounding box center [51, 112] width 34 height 10
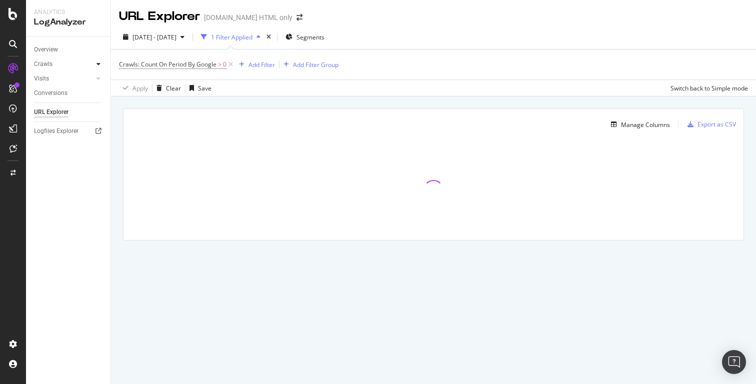
click at [98, 64] on icon at bounding box center [98, 64] width 4 height 6
click at [96, 146] on icon at bounding box center [98, 147] width 4 height 6
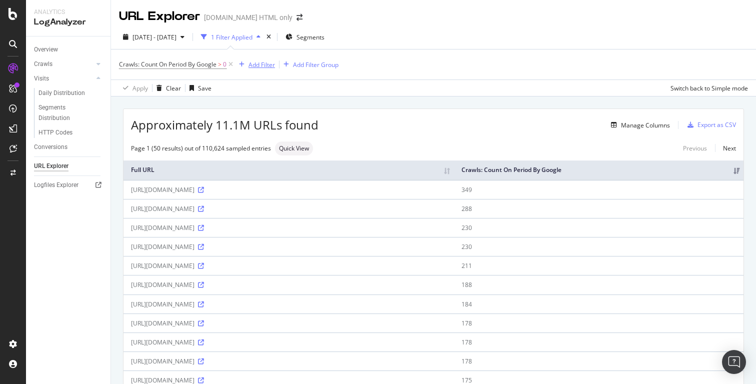
click at [271, 67] on div "Add Filter" at bounding box center [261, 64] width 26 height 8
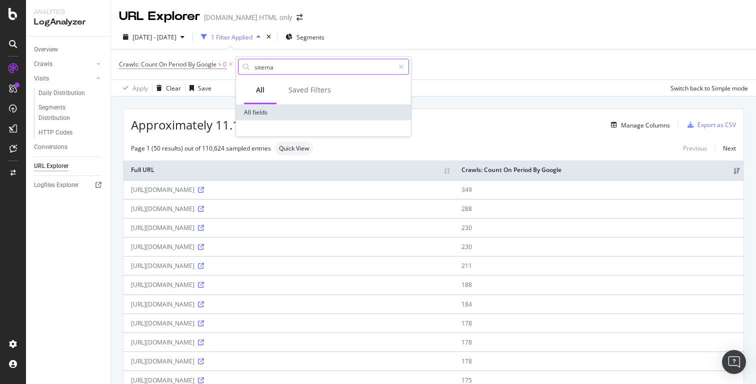
click at [268, 63] on input "sitema" at bounding box center [323, 66] width 140 height 15
paste input "Googlebot hits on non-sitemap URLs"
type input "Googlebot hits on non-sitemap"
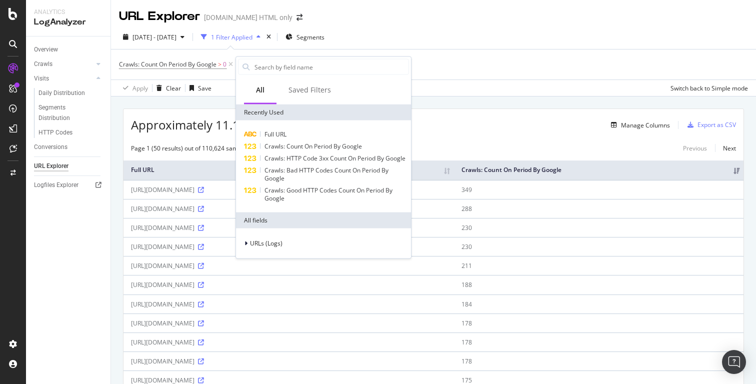
click at [409, 30] on div "[DATE] - [DATE] 1 Filter Applied Segments" at bounding box center [433, 39] width 645 height 20
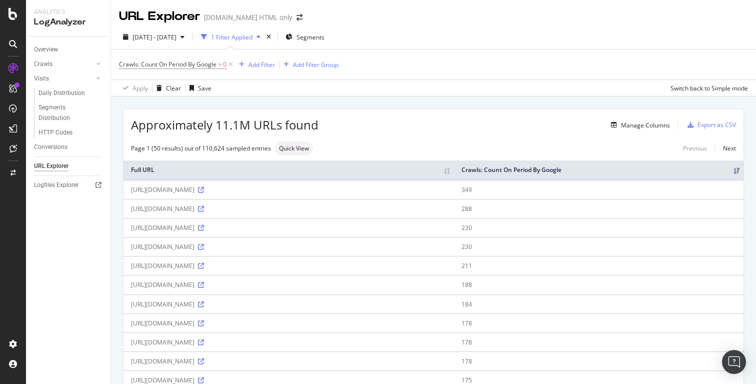
click at [56, 209] on div "Overview Crawls Daily Distribution Segments Distribution HTTP Codes Resources V…" at bounding box center [68, 209] width 84 height 347
click at [98, 79] on icon at bounding box center [98, 78] width 4 height 6
click at [94, 64] on div at bounding box center [98, 64] width 10 height 10
click at [97, 148] on icon at bounding box center [98, 147] width 4 height 6
click at [58, 51] on div "Overview" at bounding box center [46, 49] width 24 height 10
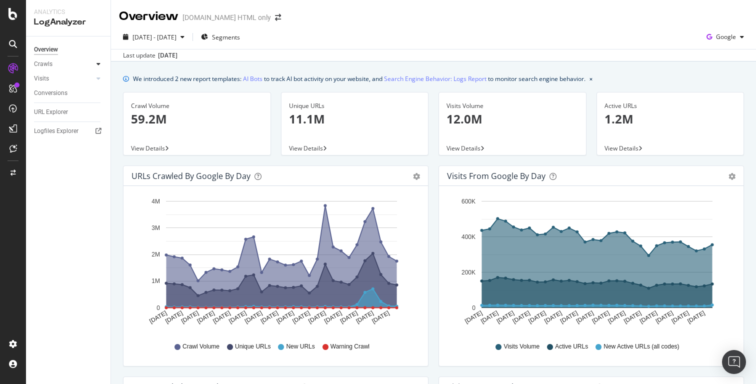
click at [97, 64] on icon at bounding box center [98, 64] width 4 height 6
click at [50, 149] on link "Visits" at bounding box center [63, 147] width 59 height 10
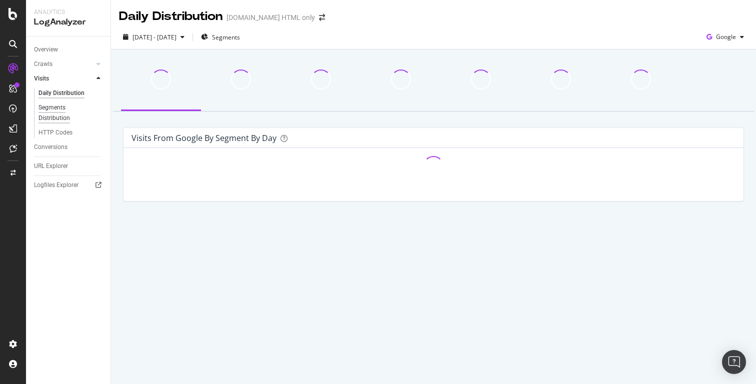
click at [60, 111] on div "Segments Distribution" at bounding box center [65, 112] width 55 height 21
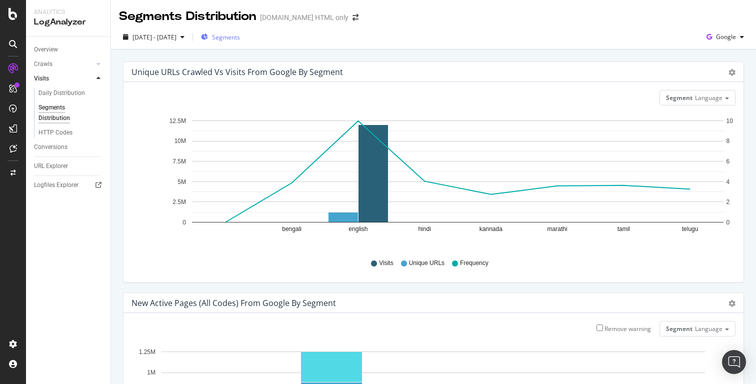
click at [240, 35] on span "Segments" at bounding box center [226, 37] width 28 height 8
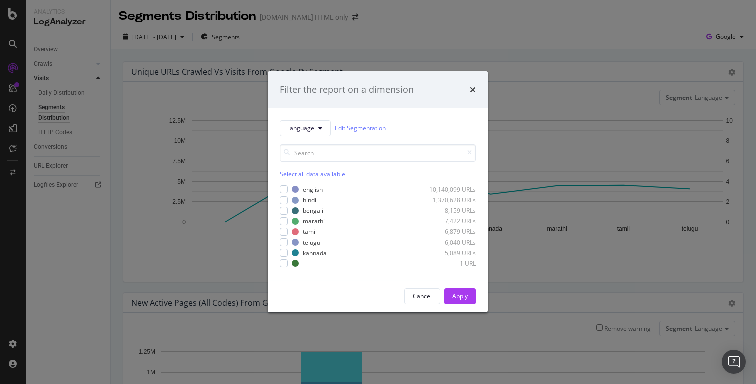
click at [468, 84] on div "Filter the report on a dimension" at bounding box center [378, 89] width 196 height 13
click at [473, 86] on icon "times" at bounding box center [473, 90] width 6 height 8
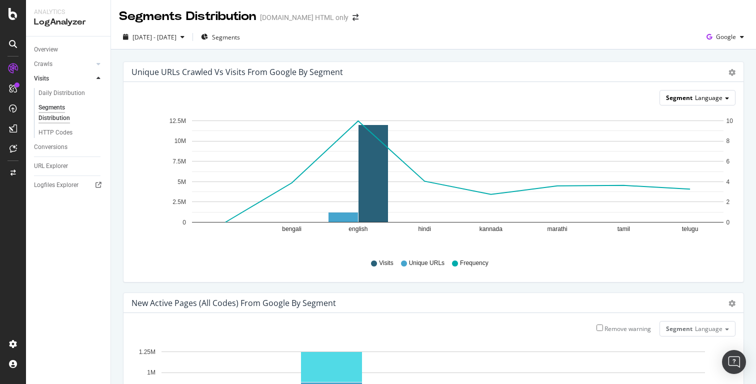
click at [718, 101] on span "Language" at bounding box center [708, 97] width 27 height 8
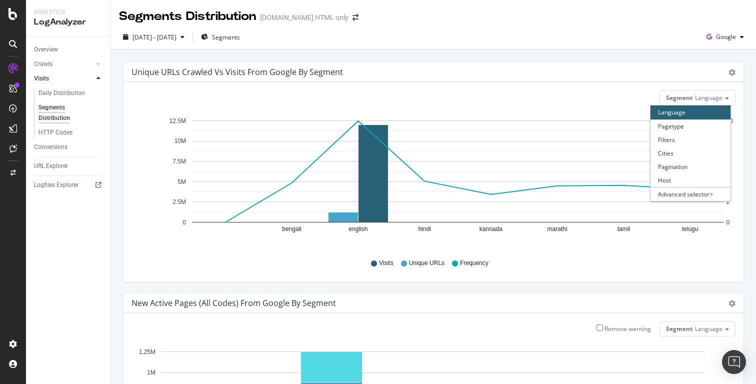
click at [657, 54] on div "Unique URLs Crawled vs Visits from google by Segment Chart (by Value) Table Seg…" at bounding box center [433, 303] width 645 height 509
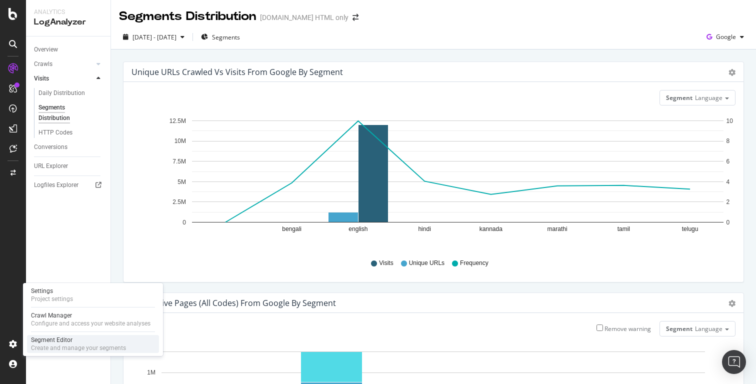
click at [99, 346] on div "Create and manage your segments" at bounding box center [78, 348] width 95 height 8
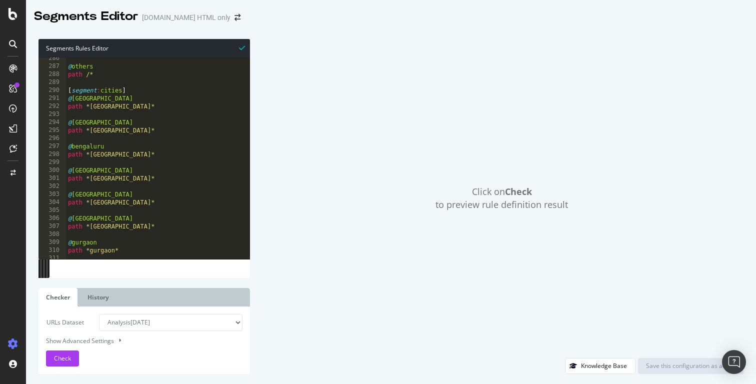
scroll to position [2263, 0]
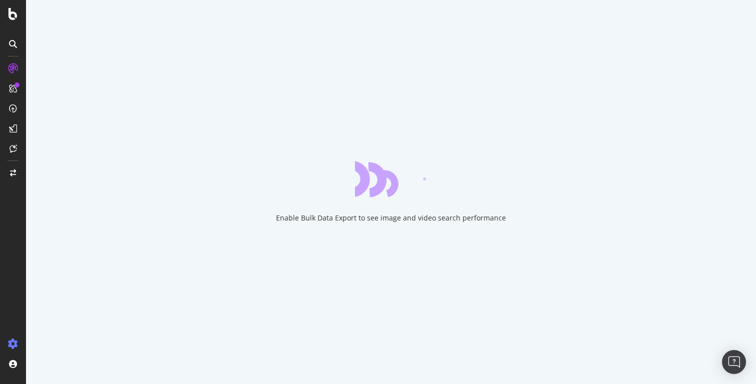
click at [11, 345] on icon at bounding box center [13, 344] width 10 height 10
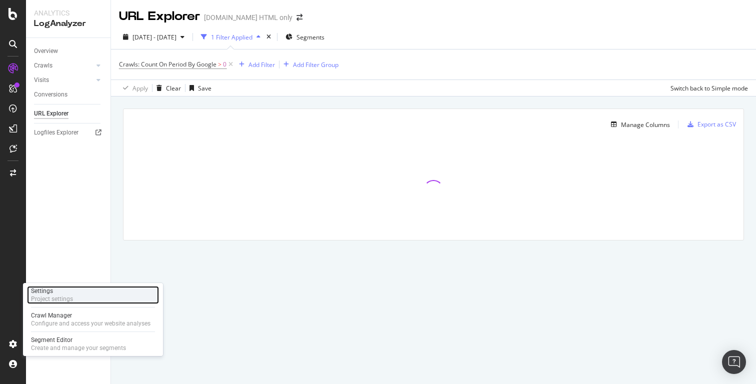
click at [67, 293] on div "Settings" at bounding box center [52, 291] width 42 height 8
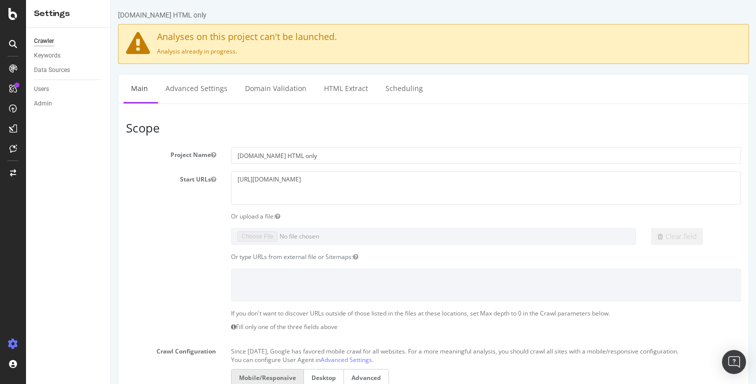
click at [135, 205] on section "Project Name [DOMAIN_NAME] HTML only Start URLs [URL][DOMAIN_NAME] Or upload a …" at bounding box center [433, 352] width 615 height 411
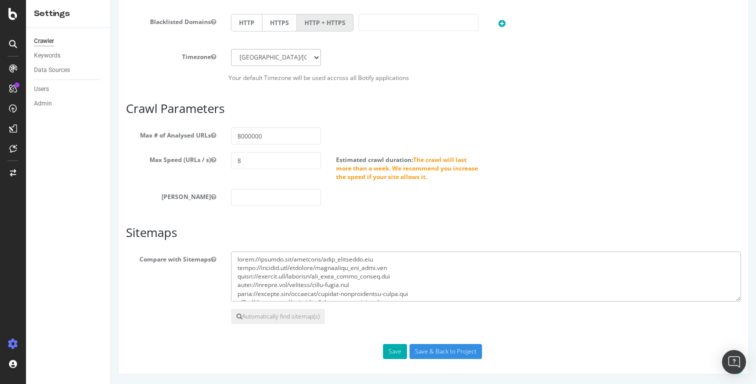
click at [310, 266] on textarea at bounding box center [486, 276] width 510 height 50
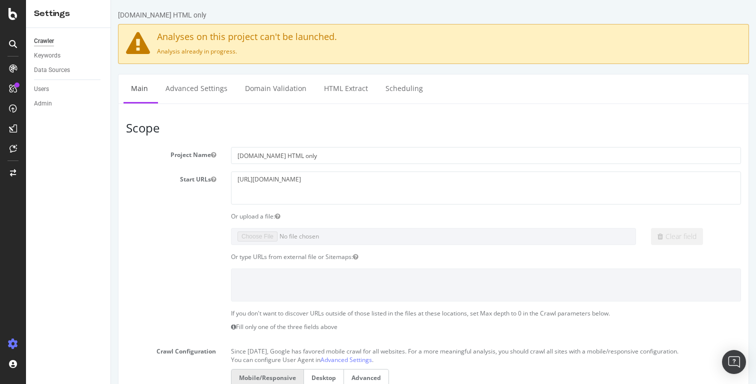
scroll to position [476, 0]
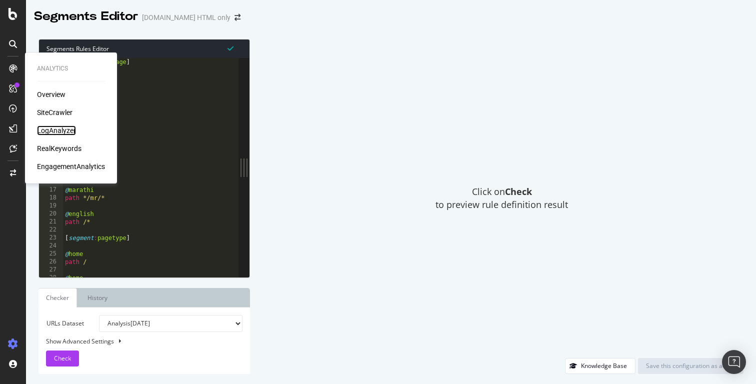
click at [49, 128] on div "LogAnalyzer" at bounding box center [56, 130] width 39 height 10
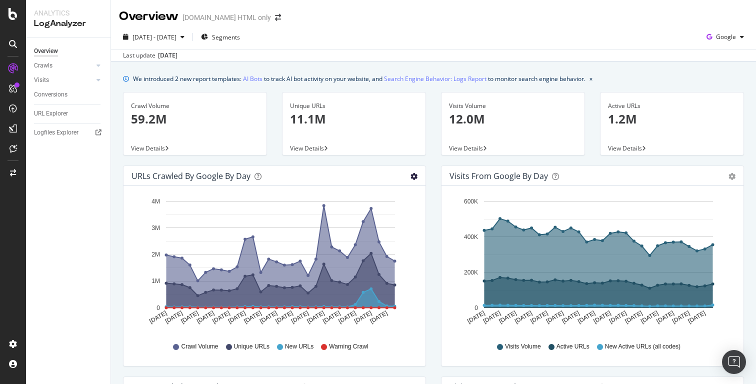
click at [414, 175] on icon "gear" at bounding box center [413, 176] width 7 height 7
click at [436, 35] on div "2025 Jul. 19th - Aug. 17th Segments Google" at bounding box center [433, 39] width 645 height 20
click at [96, 63] on icon at bounding box center [98, 65] width 4 height 6
click at [58, 99] on div "Segments Distribution" at bounding box center [65, 99] width 55 height 21
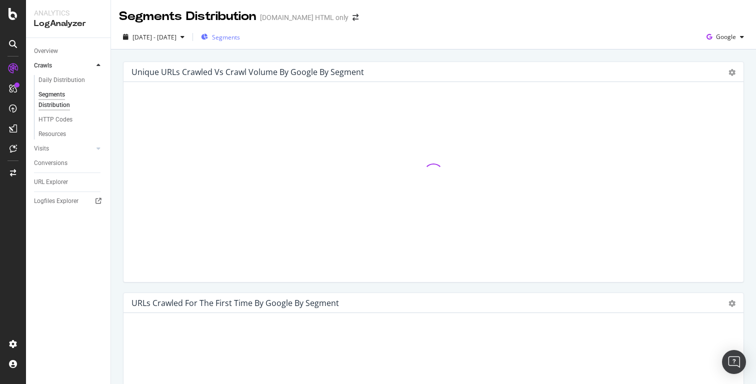
click at [240, 31] on div "Segments" at bounding box center [220, 36] width 39 height 15
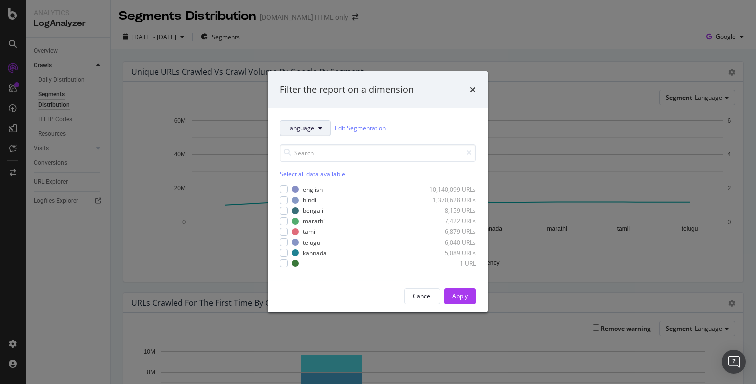
click at [321, 128] on icon "modal" at bounding box center [320, 128] width 4 height 6
click at [393, 108] on div "language Edit Segmentation Select all data available english 10,140,099 URLs hi…" at bounding box center [378, 193] width 220 height 171
click at [318, 130] on icon "modal" at bounding box center [320, 128] width 4 height 6
click at [408, 125] on div "language Edit Segmentation" at bounding box center [378, 128] width 196 height 16
click at [363, 128] on link "Edit Segmentation" at bounding box center [360, 128] width 51 height 10
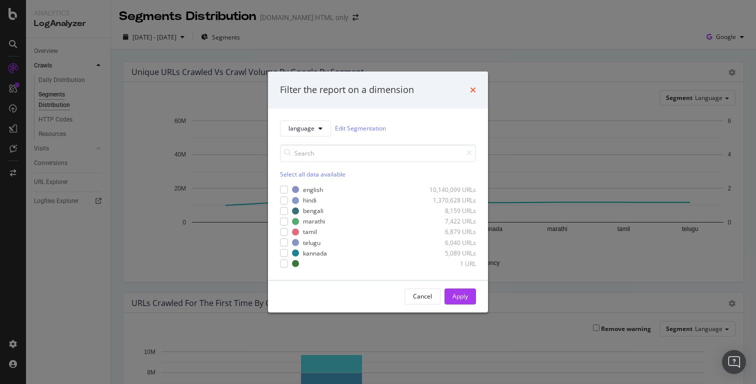
click at [471, 89] on icon "times" at bounding box center [473, 90] width 6 height 8
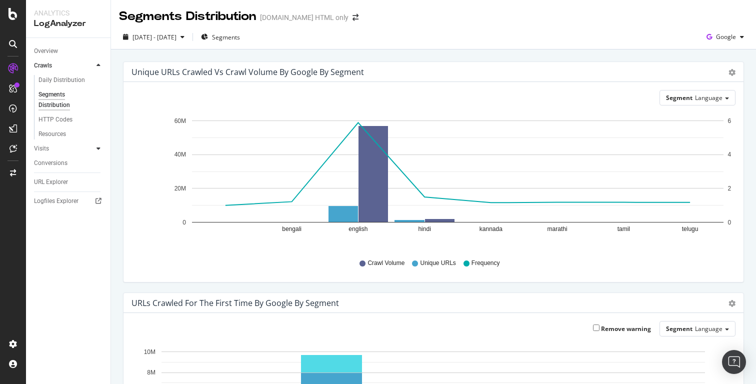
click at [99, 147] on icon at bounding box center [98, 148] width 4 height 6
click at [63, 170] on div "URL Explorer" at bounding box center [51, 167] width 34 height 10
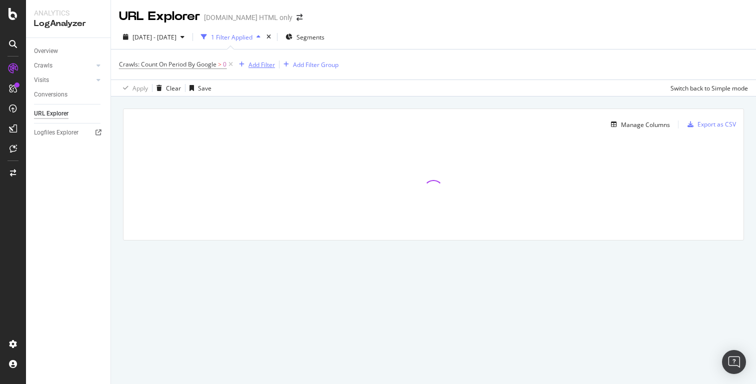
click at [260, 66] on div "Add Filter" at bounding box center [261, 64] width 26 height 8
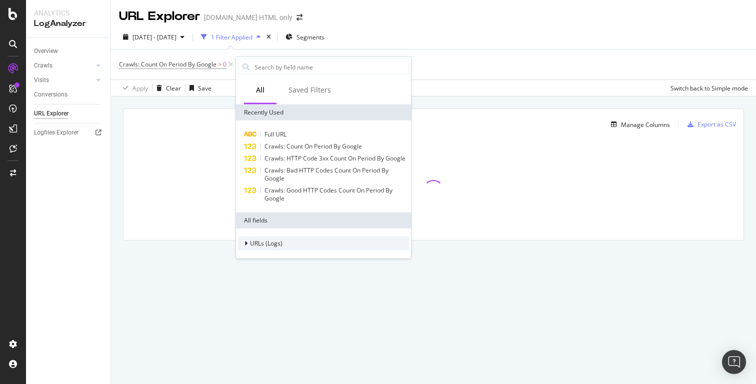
click at [246, 244] on icon at bounding box center [245, 243] width 3 height 6
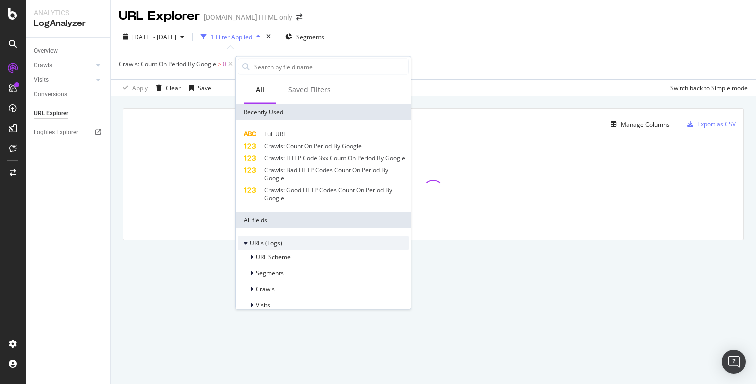
scroll to position [11, 0]
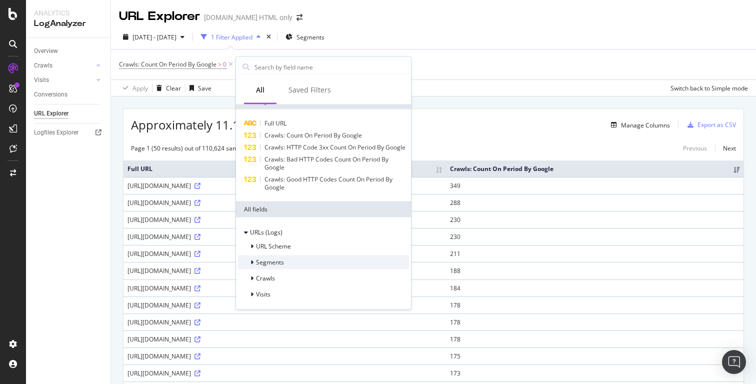
click at [253, 261] on icon at bounding box center [251, 262] width 3 height 6
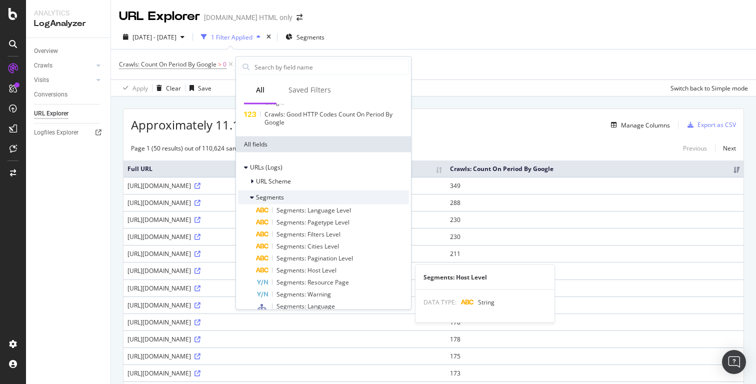
scroll to position [0, 0]
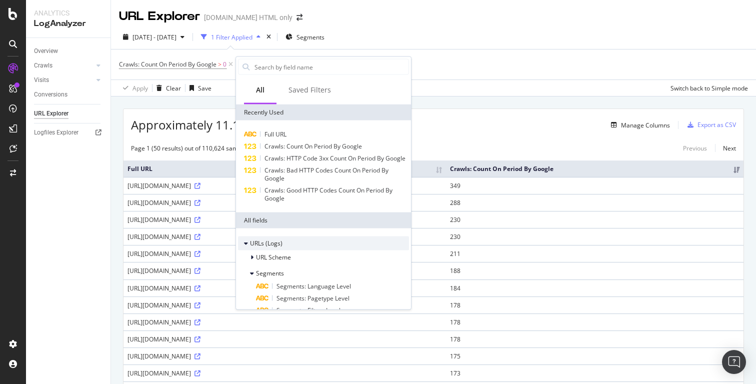
click at [246, 244] on icon at bounding box center [246, 243] width 4 height 6
click at [244, 245] on div at bounding box center [247, 243] width 6 height 10
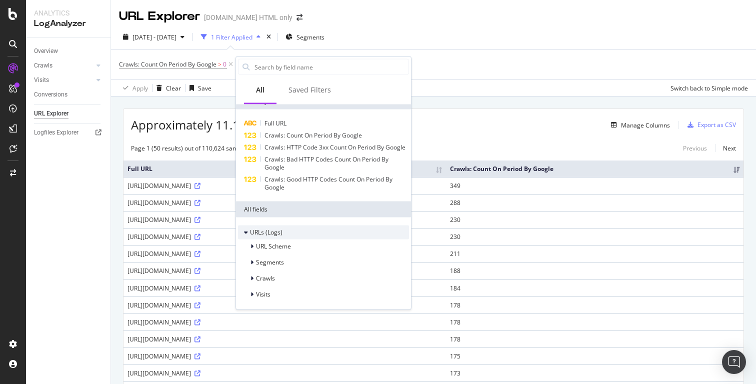
click at [245, 232] on icon at bounding box center [246, 232] width 4 height 6
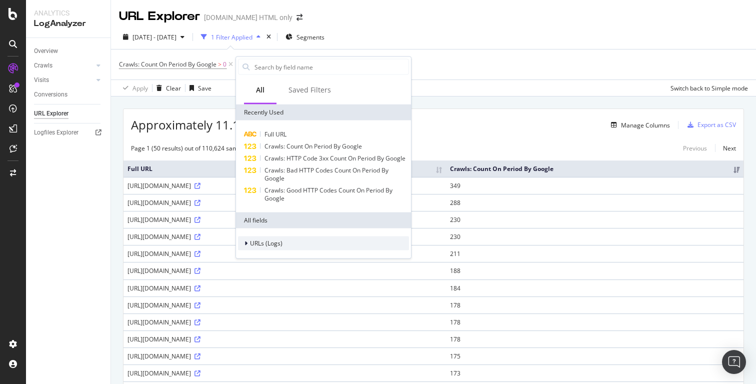
scroll to position [0, 0]
click at [247, 244] on div at bounding box center [247, 243] width 6 height 10
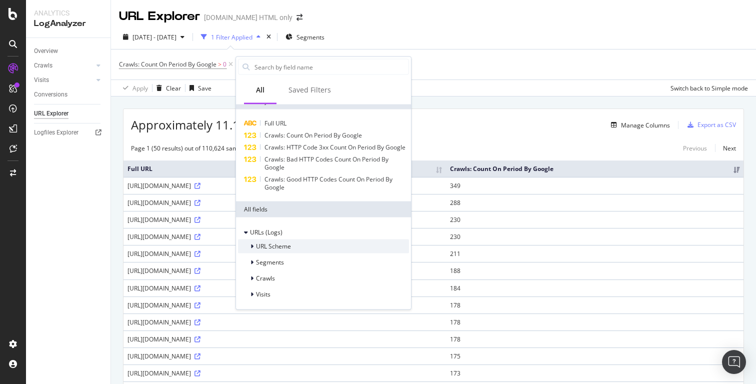
click at [253, 248] on icon at bounding box center [251, 246] width 3 height 6
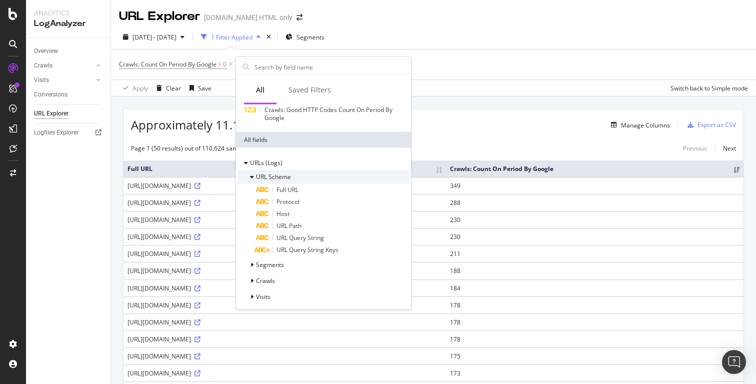
scroll to position [81, 0]
click at [250, 178] on icon at bounding box center [252, 176] width 4 height 6
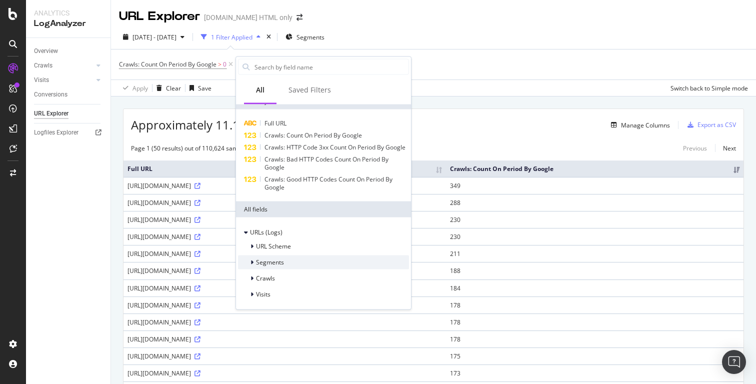
click at [253, 262] on icon at bounding box center [251, 262] width 3 height 6
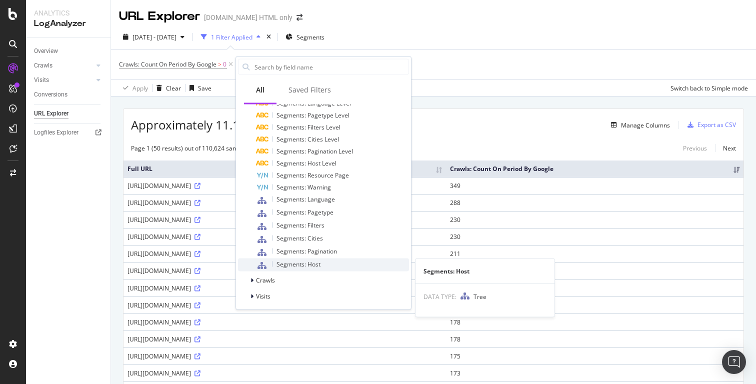
scroll to position [185, 0]
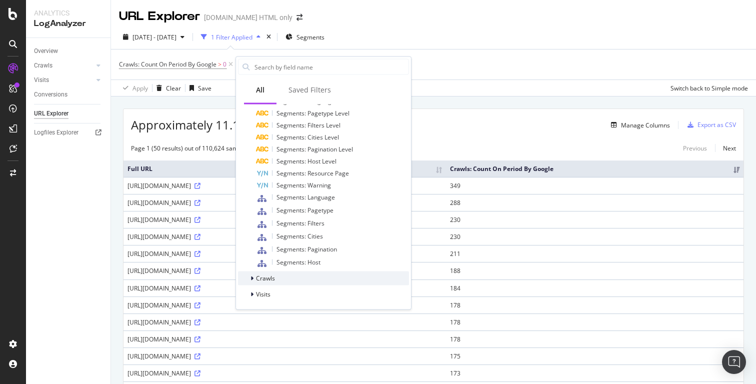
click at [252, 278] on icon at bounding box center [251, 278] width 3 height 6
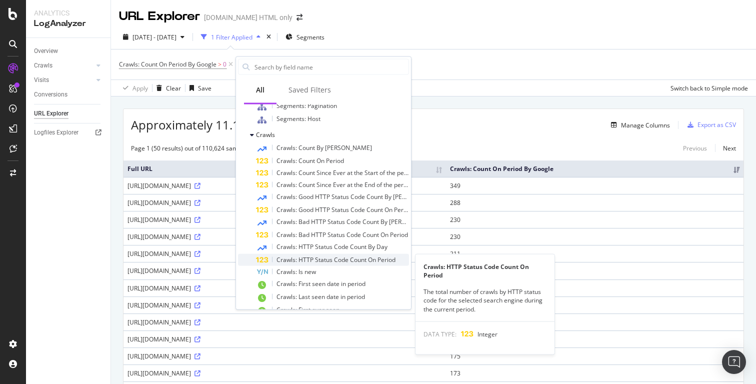
scroll to position [373, 0]
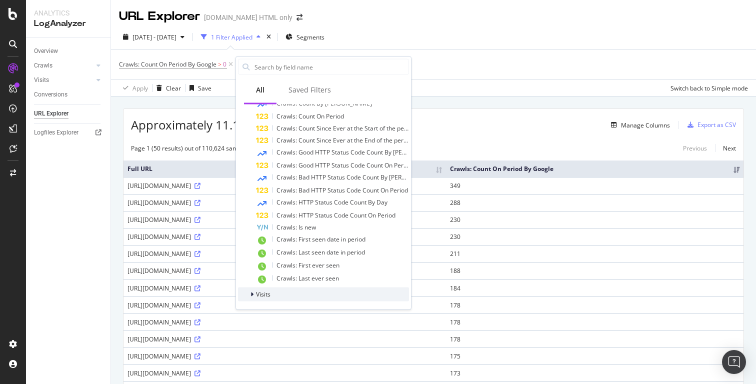
click at [253, 296] on div at bounding box center [253, 294] width 6 height 10
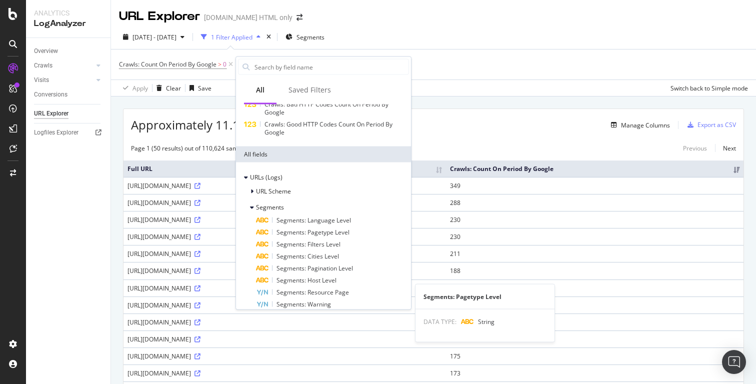
scroll to position [0, 0]
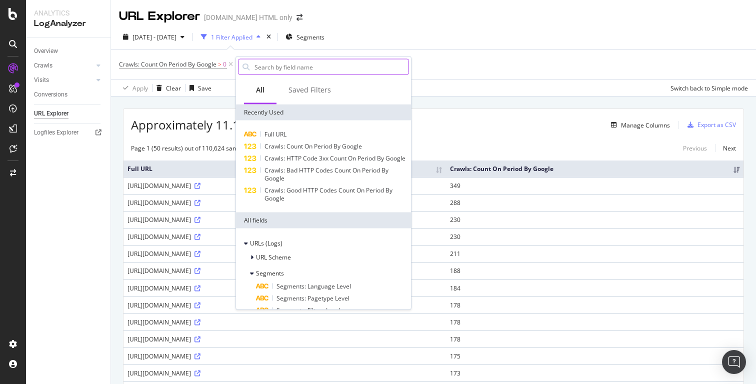
click at [296, 71] on input "text" at bounding box center [330, 66] width 155 height 15
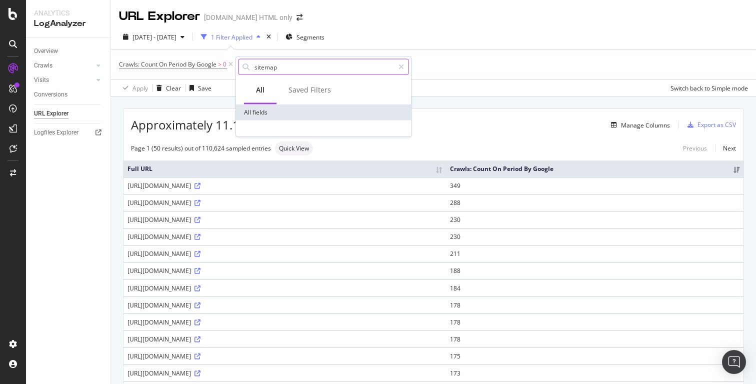
type input "sitemap"
click at [263, 66] on input "sitemap" at bounding box center [323, 66] width 140 height 15
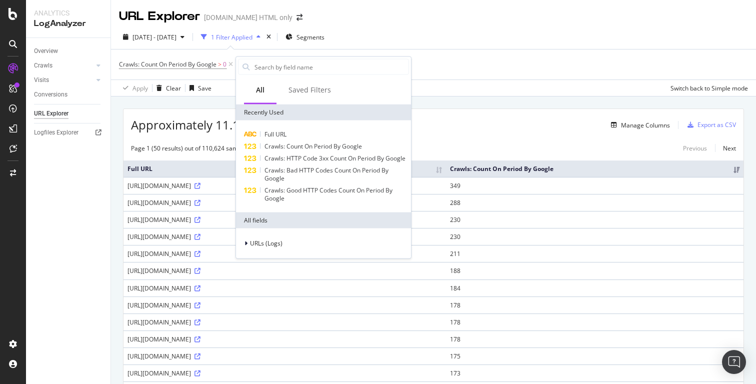
click at [459, 32] on div "2025 Jul. 19th - Aug. 17th 1 Filter Applied Segments" at bounding box center [433, 39] width 645 height 20
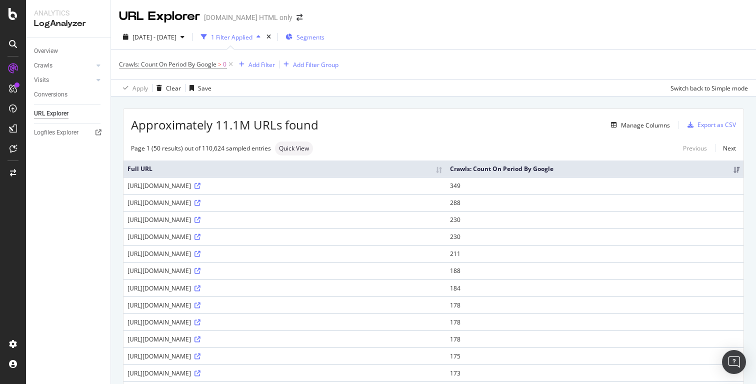
click at [324, 36] on span "Segments" at bounding box center [310, 37] width 28 height 8
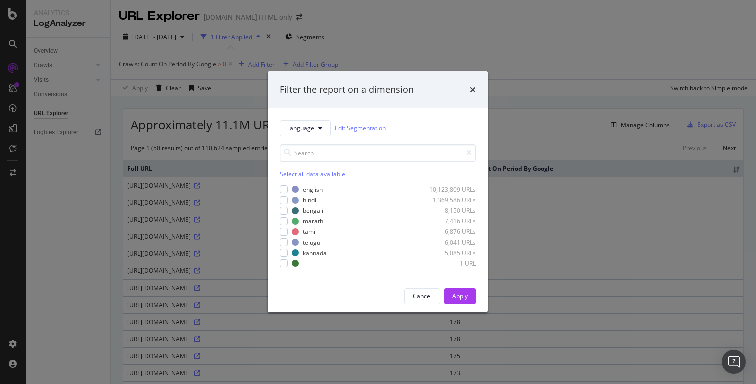
click at [433, 31] on div "Filter the report on a dimension language Edit Segmentation Select all data ava…" at bounding box center [378, 192] width 756 height 384
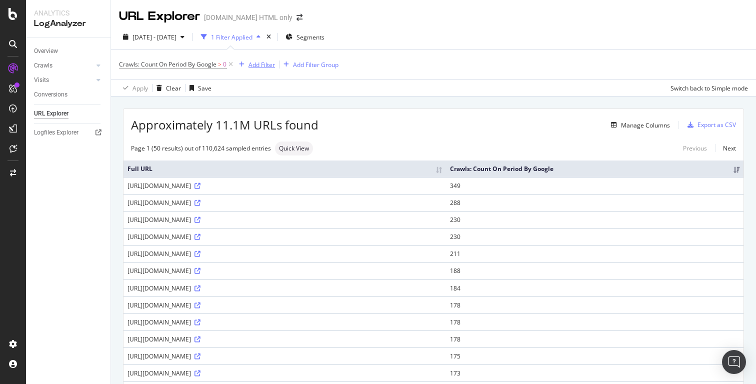
click at [265, 70] on button "Add Filter" at bounding box center [255, 64] width 40 height 12
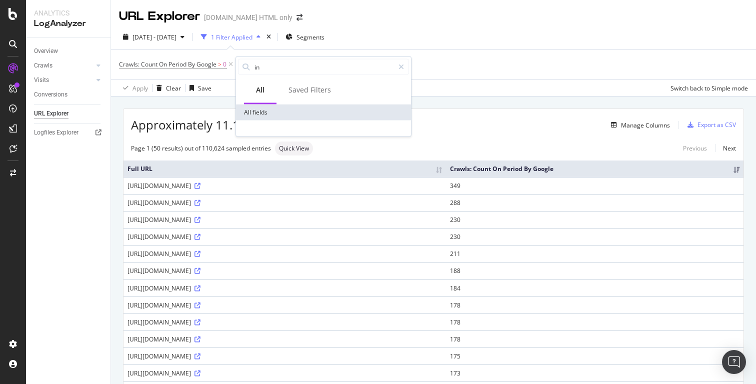
type input "i"
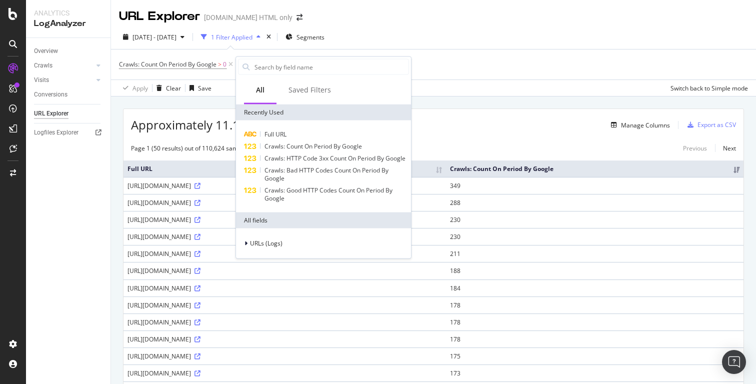
click at [416, 34] on div "2025 Jul. 19th - Aug. 17th 1 Filter Applied Segments" at bounding box center [433, 39] width 645 height 20
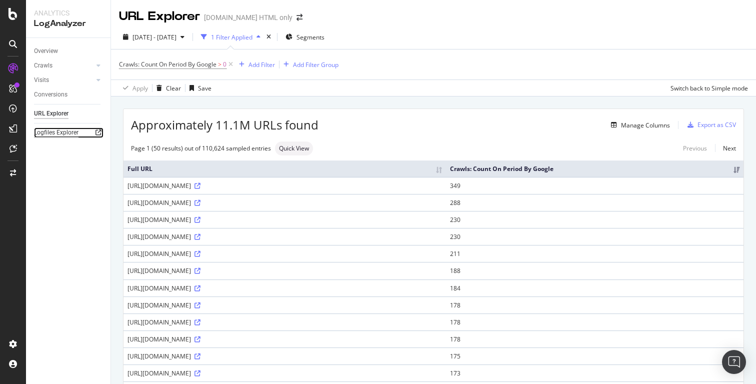
click at [73, 133] on div "Logfiles Explorer" at bounding box center [56, 132] width 44 height 10
click at [99, 65] on icon at bounding box center [98, 65] width 4 height 6
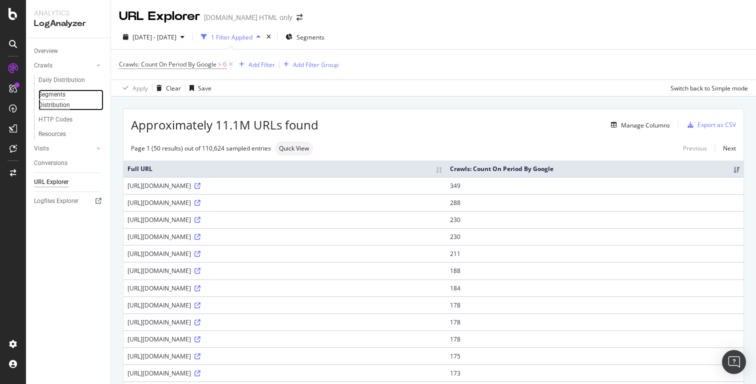
click at [63, 95] on div "Segments Distribution" at bounding box center [65, 99] width 55 height 21
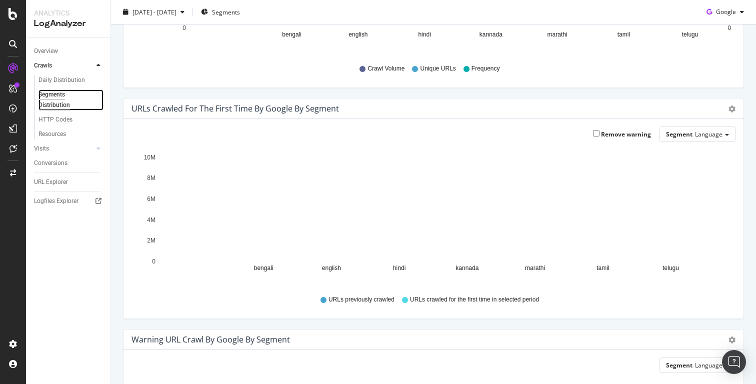
scroll to position [195, 0]
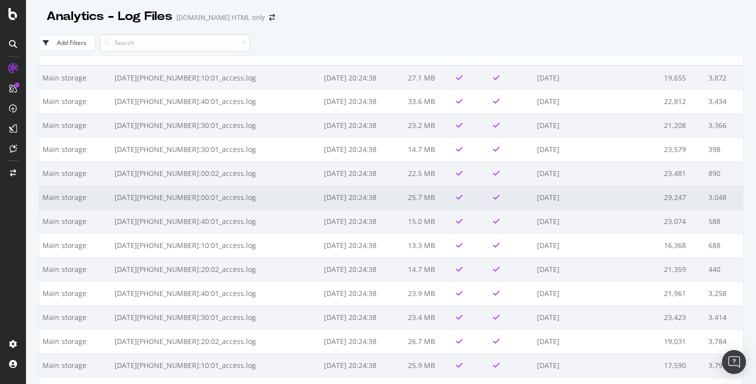
scroll to position [18, 0]
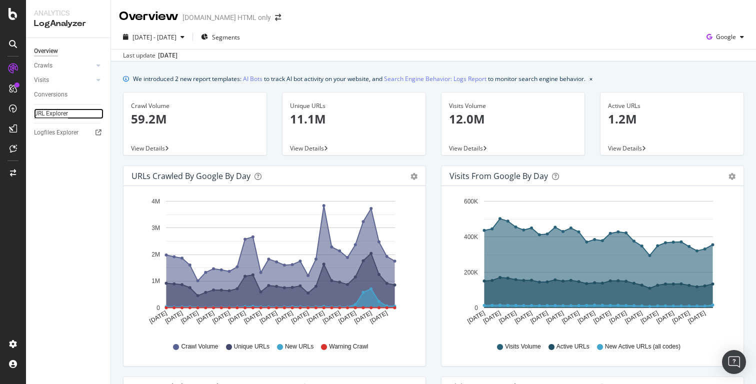
click at [63, 111] on div "URL Explorer" at bounding box center [51, 113] width 34 height 10
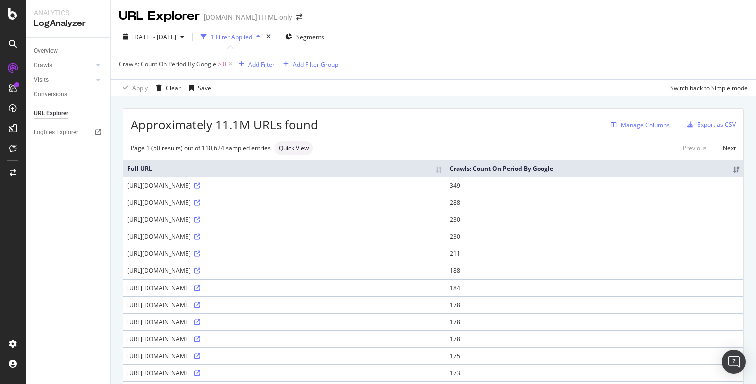
click at [635, 128] on div "Manage Columns" at bounding box center [645, 125] width 49 height 8
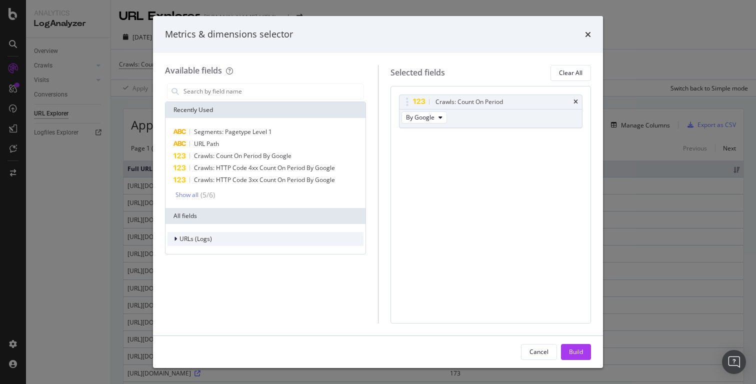
click at [174, 241] on icon "modal" at bounding box center [175, 239] width 3 height 6
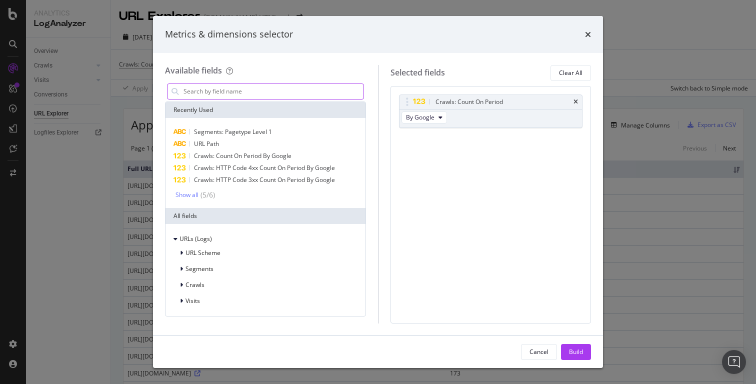
click at [211, 88] on input "modal" at bounding box center [272, 91] width 181 height 15
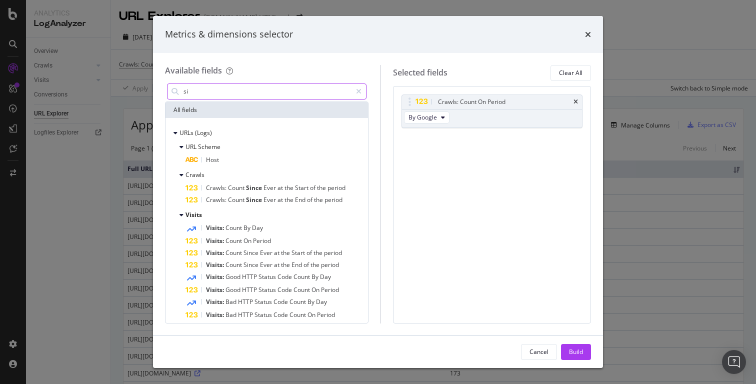
type input "si"
click at [584, 36] on div "Metrics & dimensions selector" at bounding box center [378, 34] width 426 height 13
click at [590, 36] on icon "times" at bounding box center [588, 34] width 6 height 8
